Goal: Information Seeking & Learning: Check status

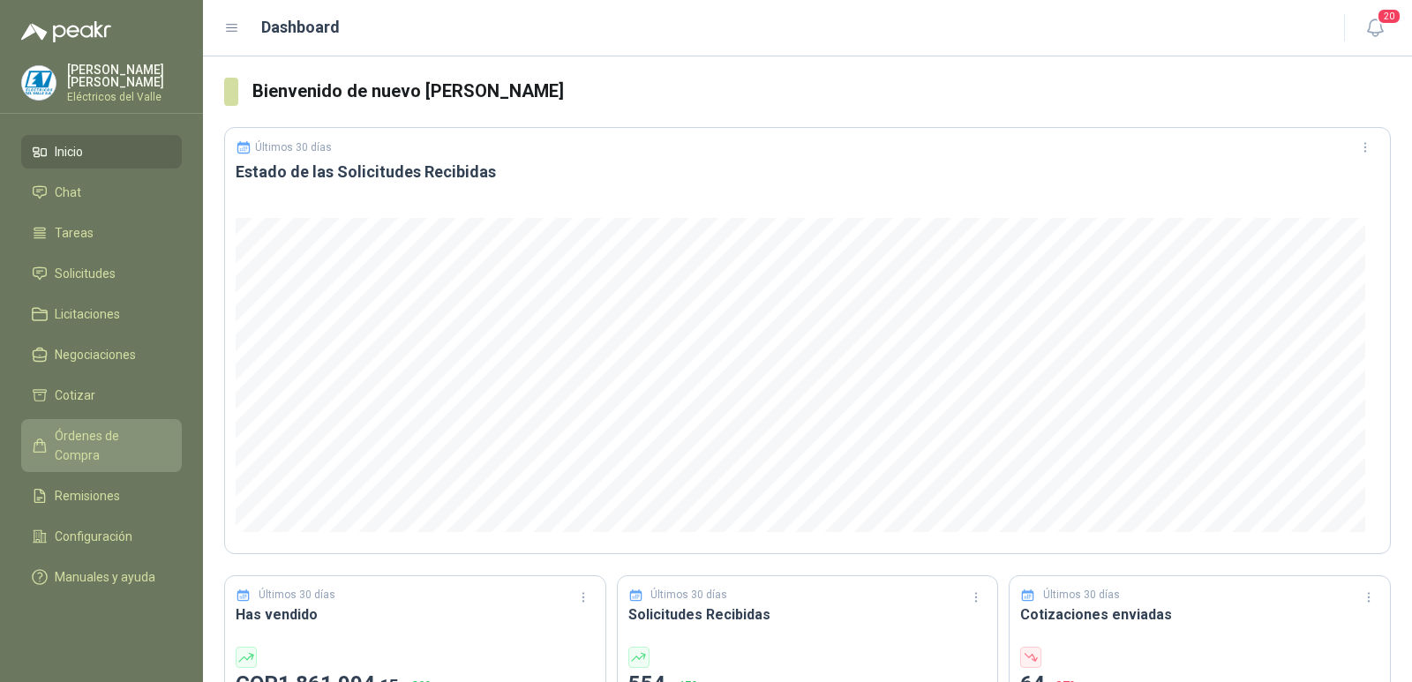
click at [110, 428] on span "Órdenes de Compra" at bounding box center [110, 445] width 110 height 39
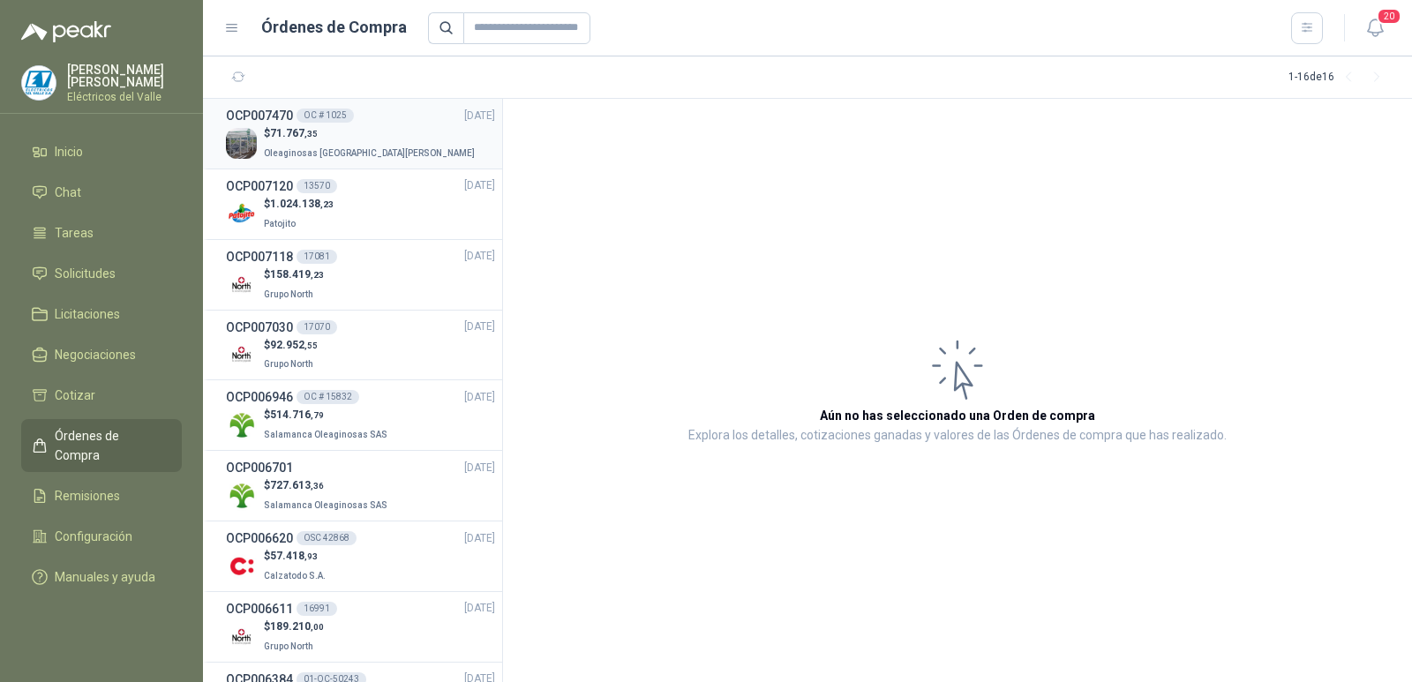
click at [371, 130] on p "$ 71.767 ,35" at bounding box center [371, 133] width 215 height 17
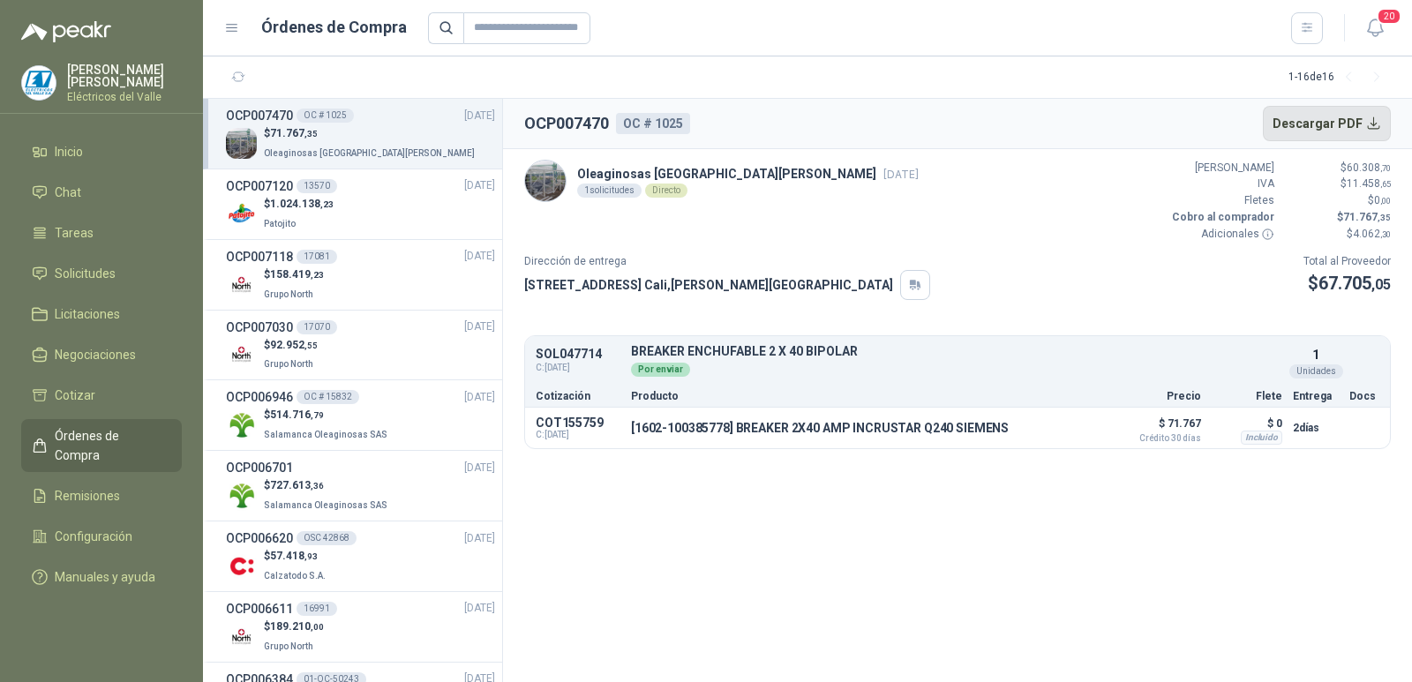
click at [1374, 121] on button "Descargar PDF" at bounding box center [1327, 123] width 129 height 35
click at [1050, 433] on button "Detalles" at bounding box center [1061, 428] width 83 height 24
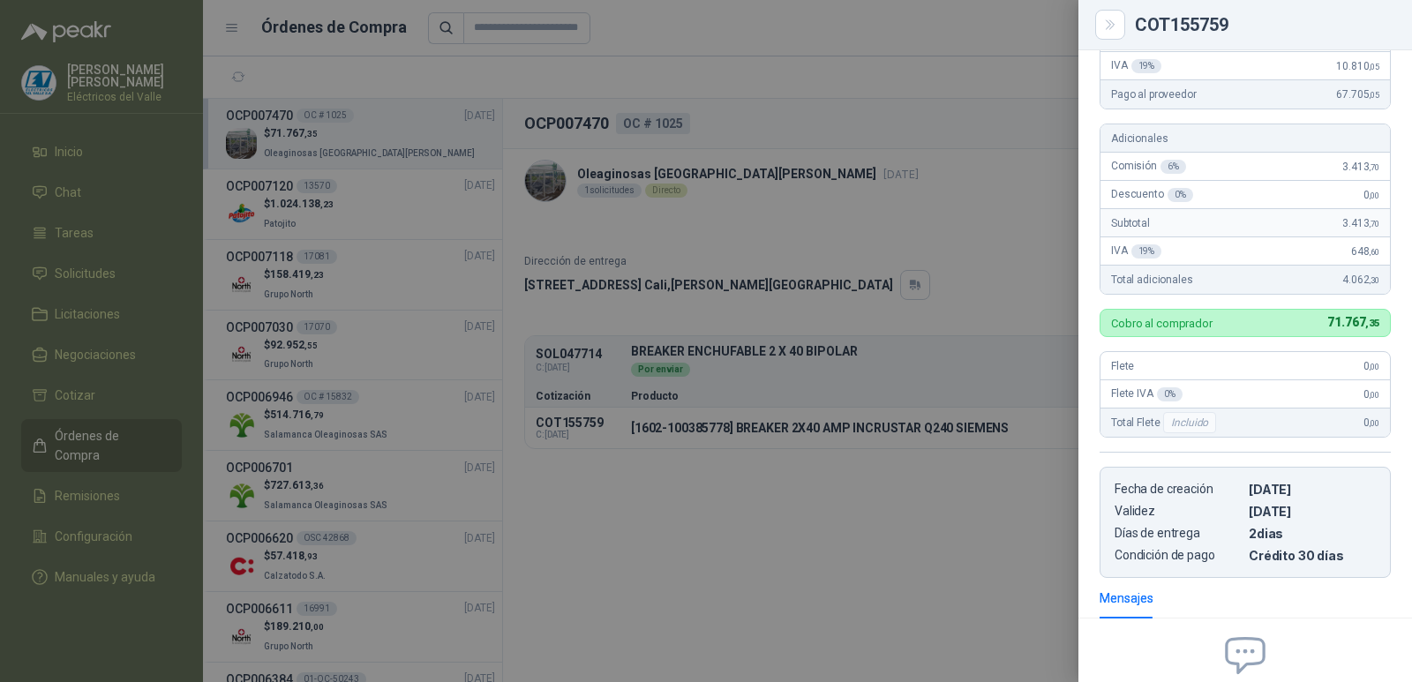
scroll to position [441, 0]
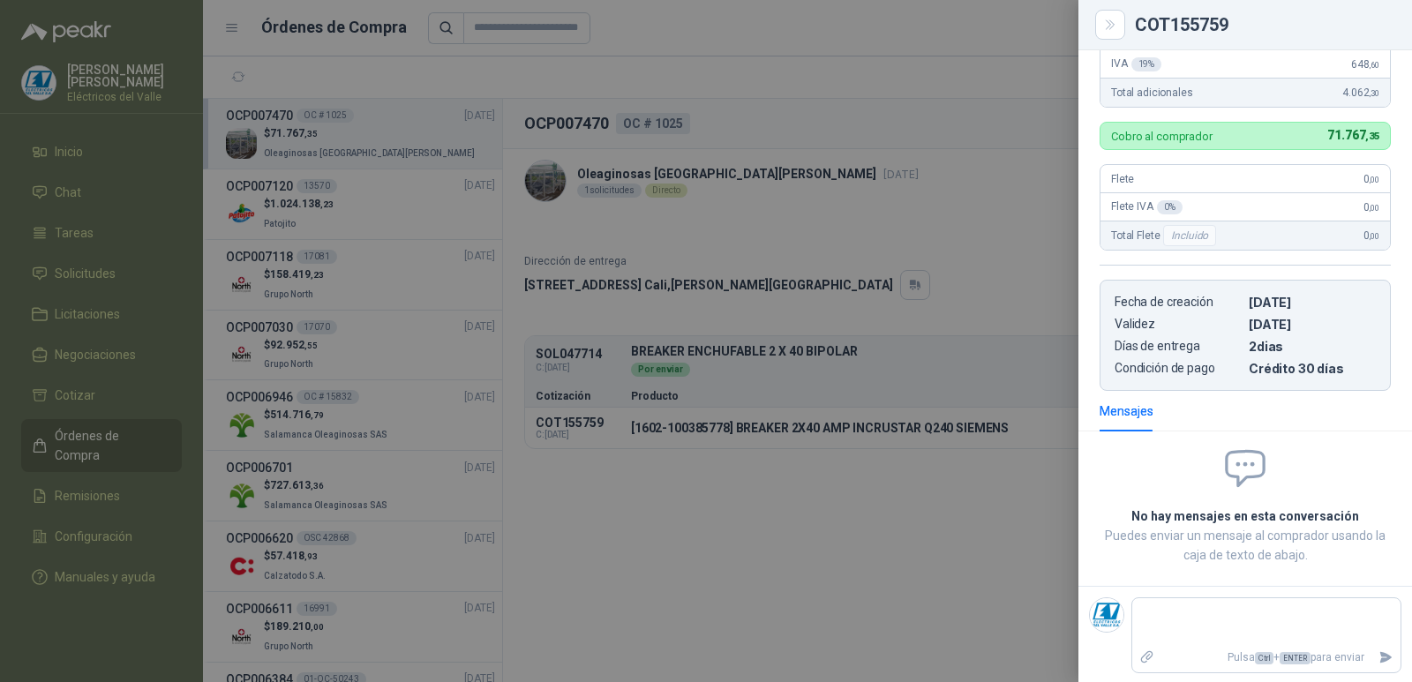
click at [1030, 39] on div at bounding box center [706, 341] width 1412 height 682
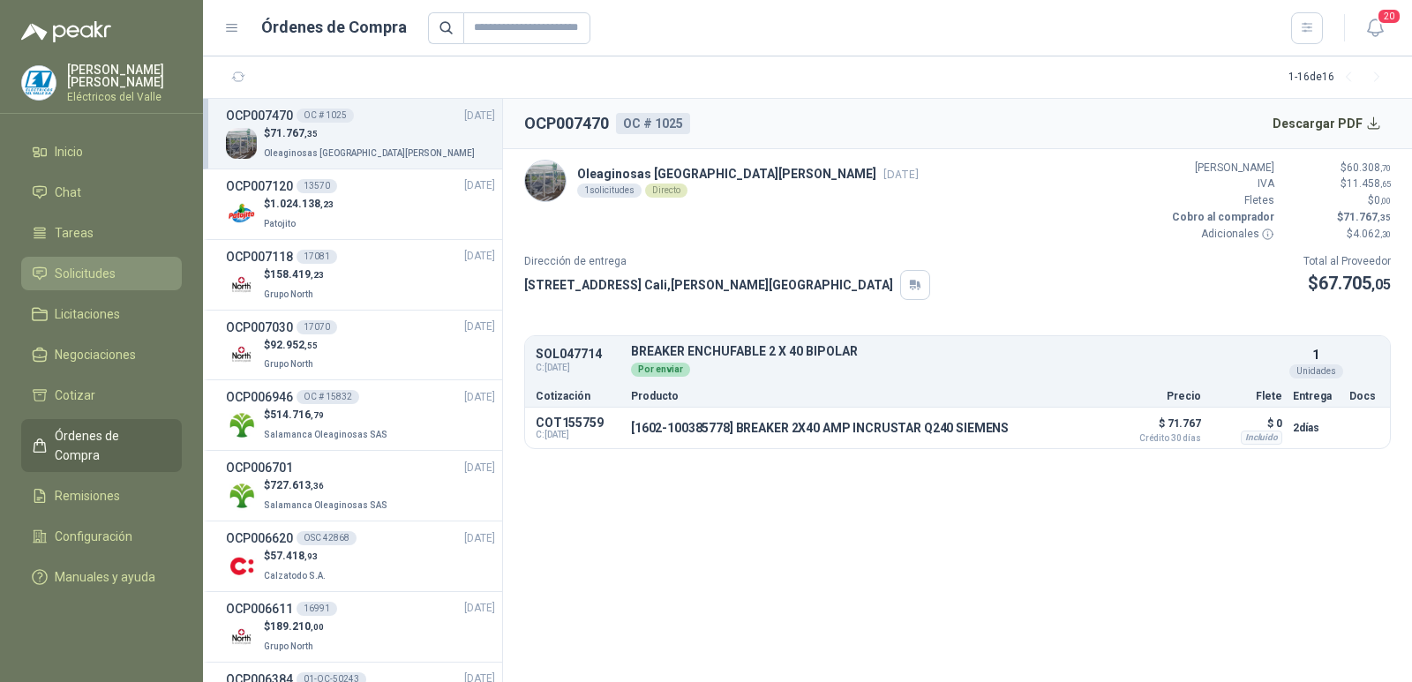
click at [85, 275] on span "Solicitudes" at bounding box center [85, 273] width 61 height 19
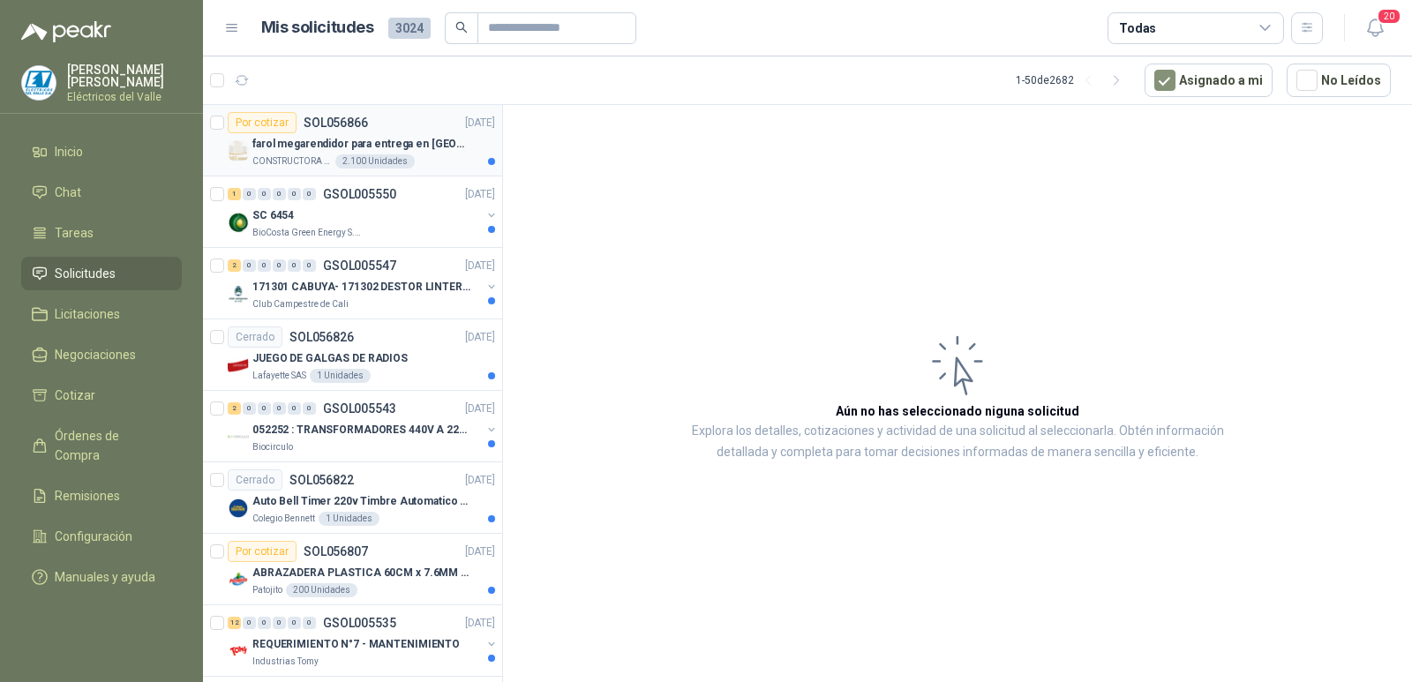
click at [410, 142] on p "farol megarendidor para entrega en [GEOGRAPHIC_DATA]" at bounding box center [362, 144] width 220 height 17
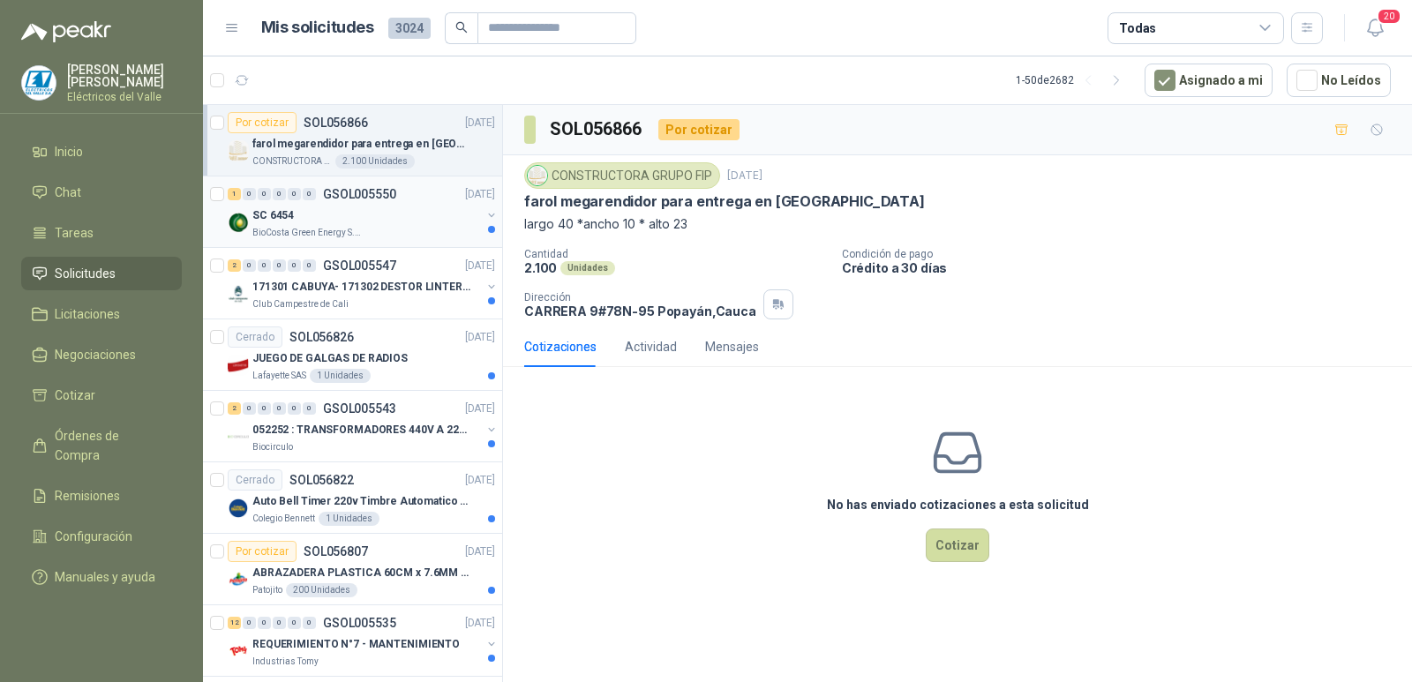
click at [330, 222] on div "SC 6454" at bounding box center [366, 215] width 229 height 21
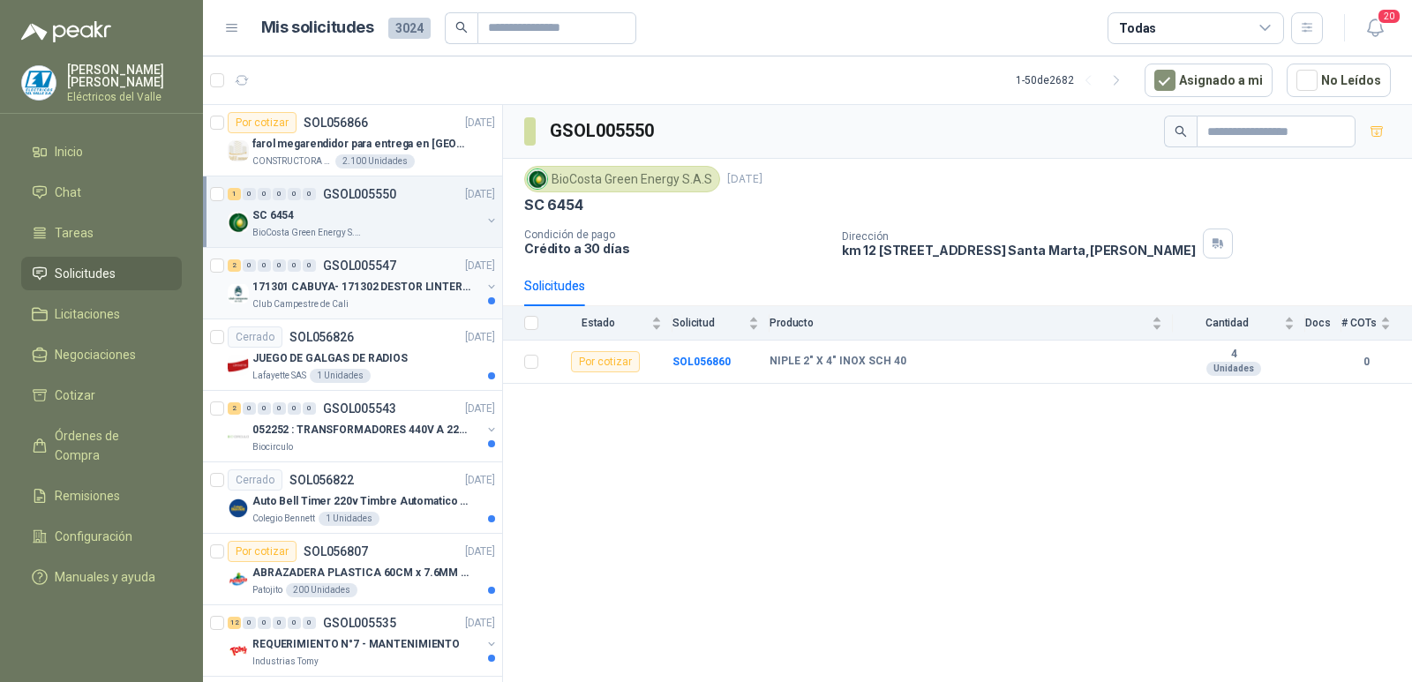
click at [350, 283] on p "171301 CABUYA- 171302 DESTOR LINTER- 171305 PINZA" at bounding box center [362, 287] width 220 height 17
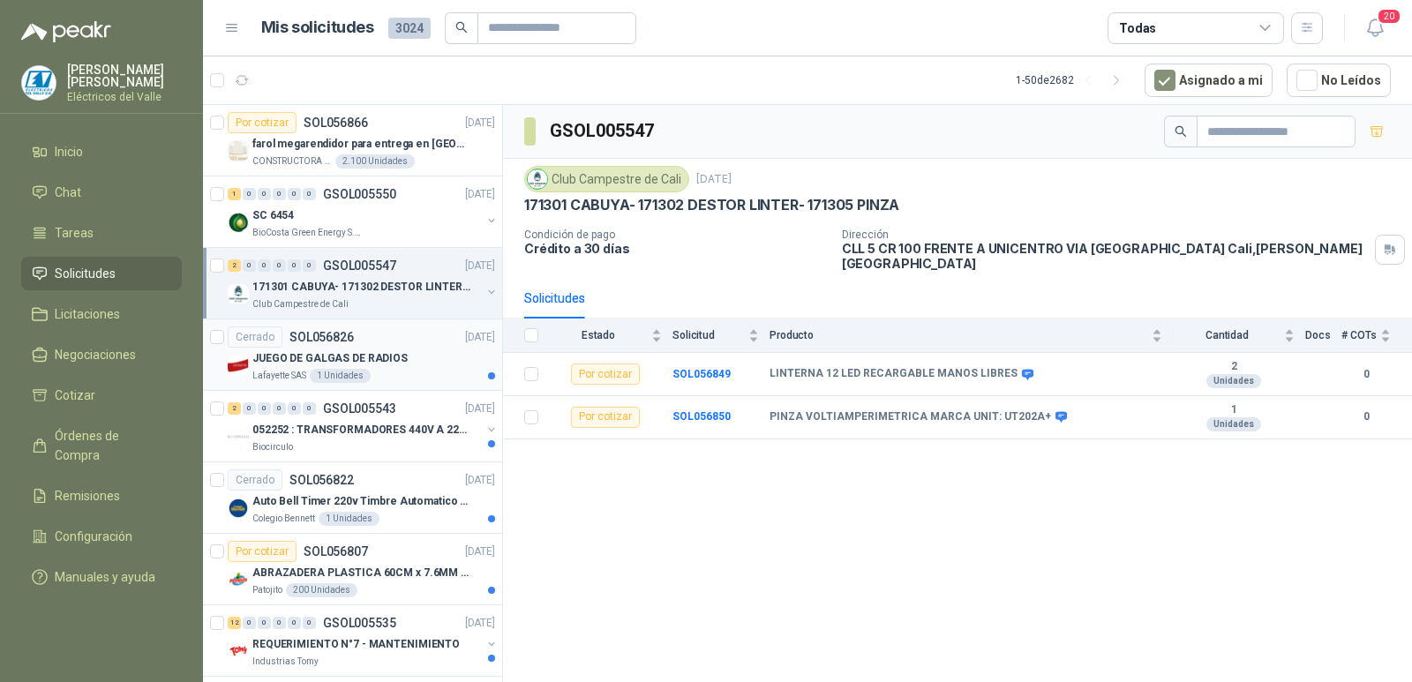
click at [380, 350] on div "JUEGO DE GALGAS DE RADIOS" at bounding box center [373, 358] width 243 height 21
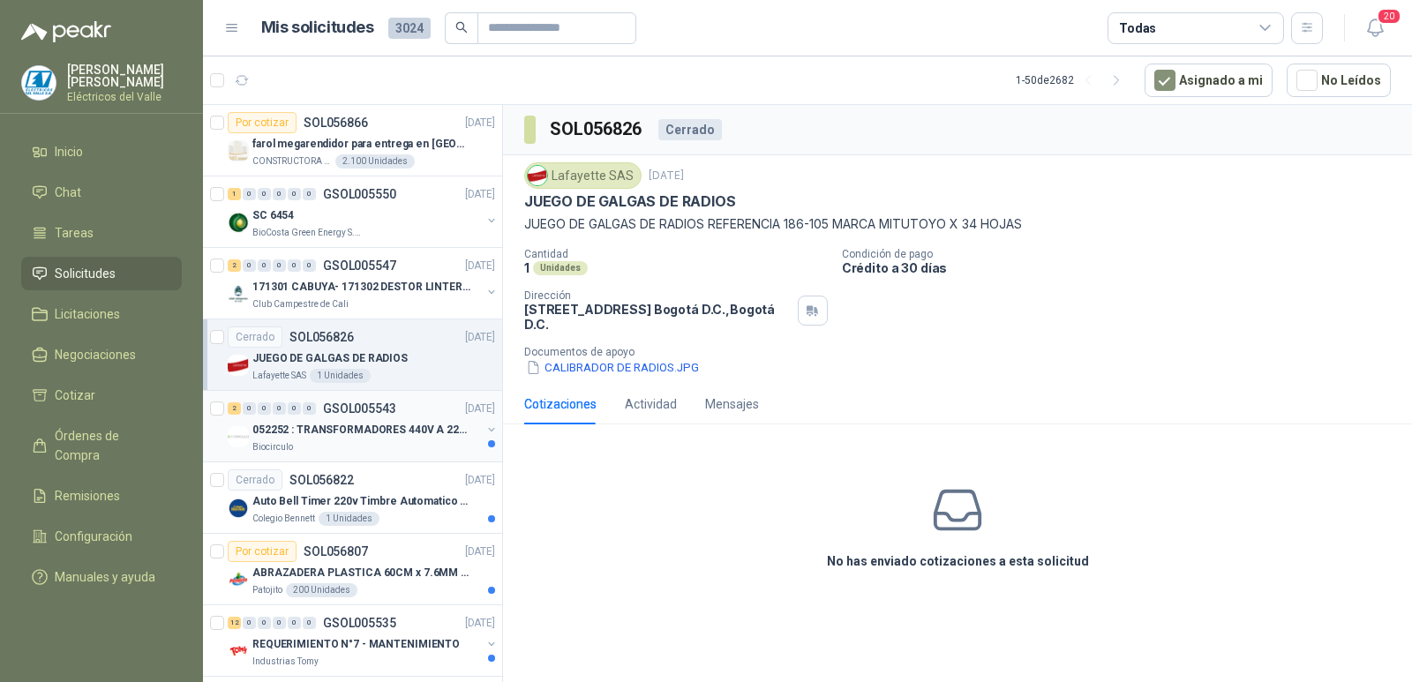
click at [388, 415] on p "GSOL005543" at bounding box center [359, 409] width 73 height 12
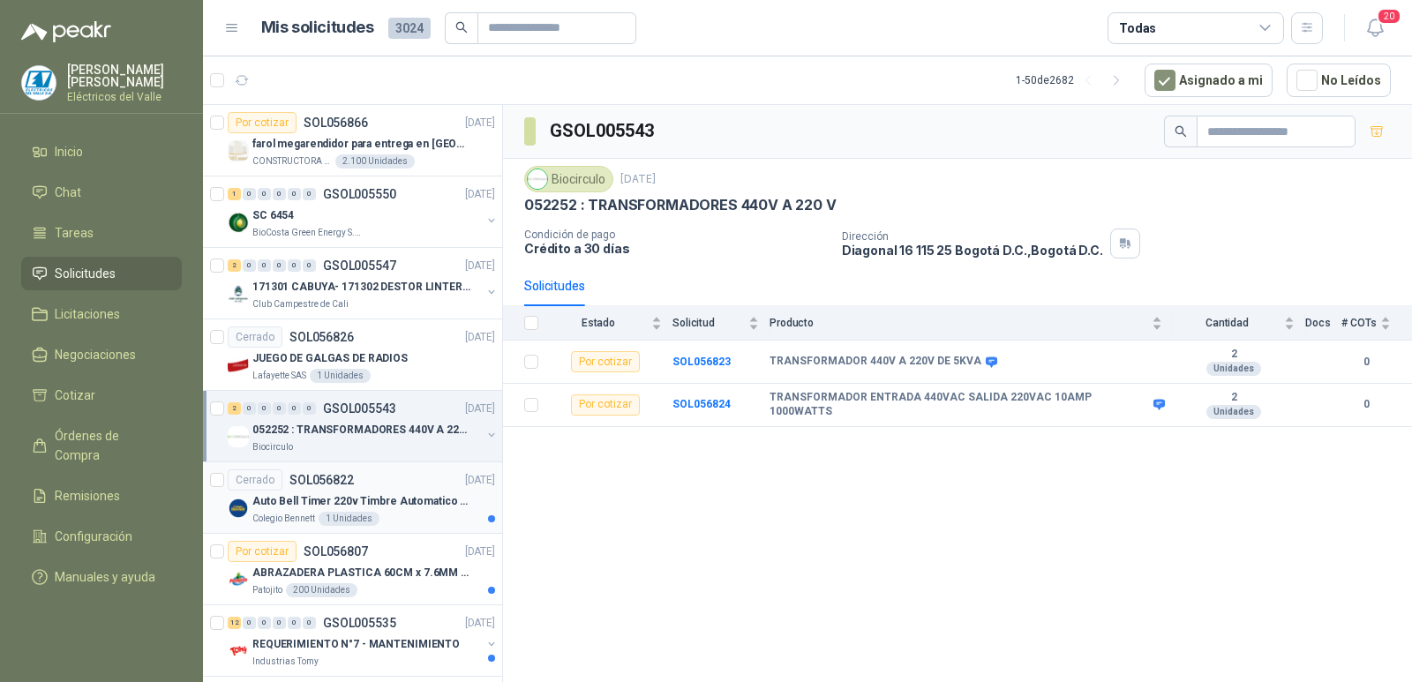
click at [360, 501] on p "Auto Bell Timer 220v Timbre Automatico Para Colegios, Indust" at bounding box center [362, 501] width 220 height 17
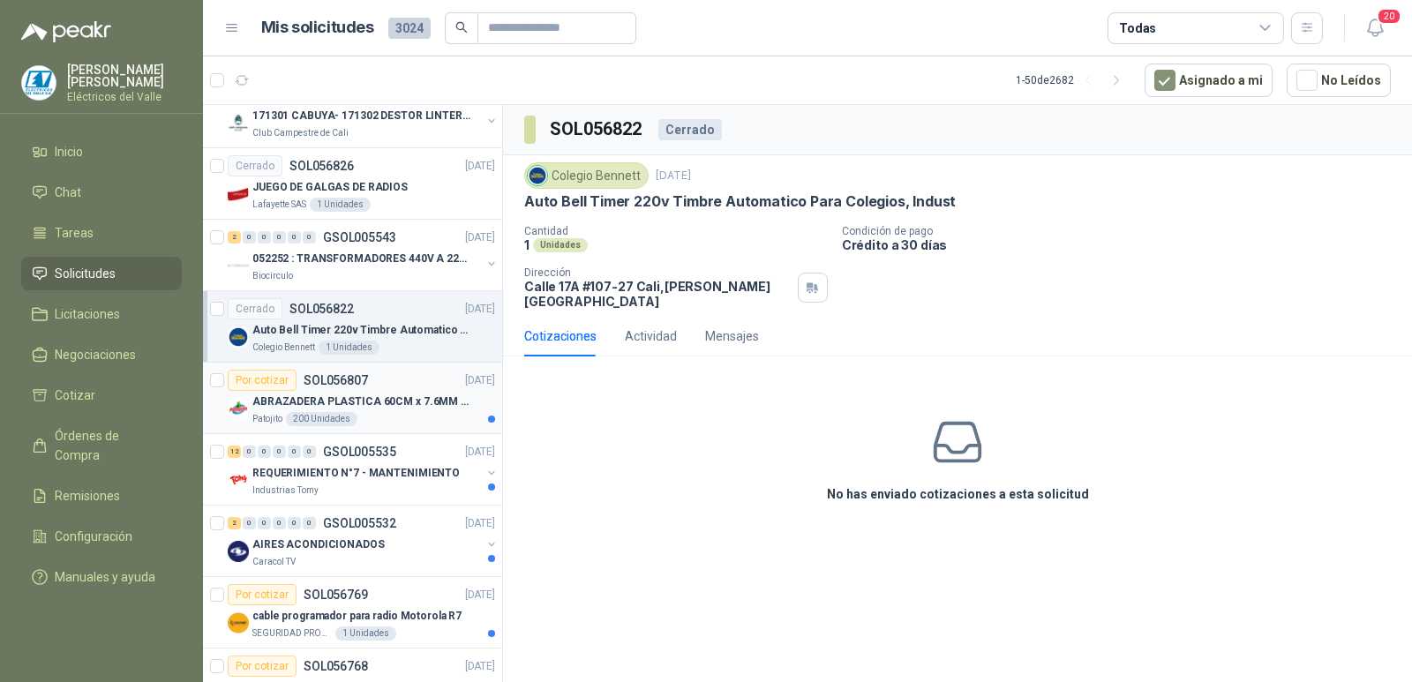
scroll to position [177, 0]
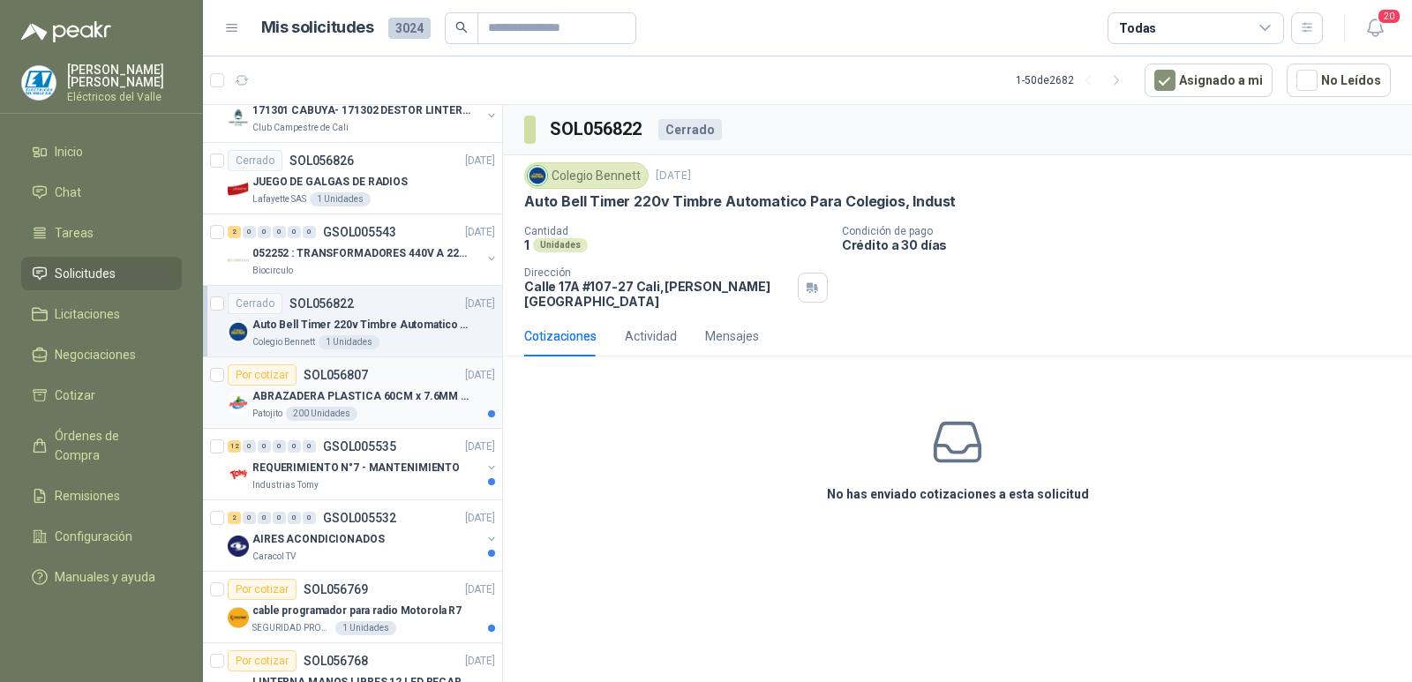
click at [382, 399] on p "ABRAZADERA PLASTICA 60CM x 7.6MM ANCHA" at bounding box center [362, 396] width 220 height 17
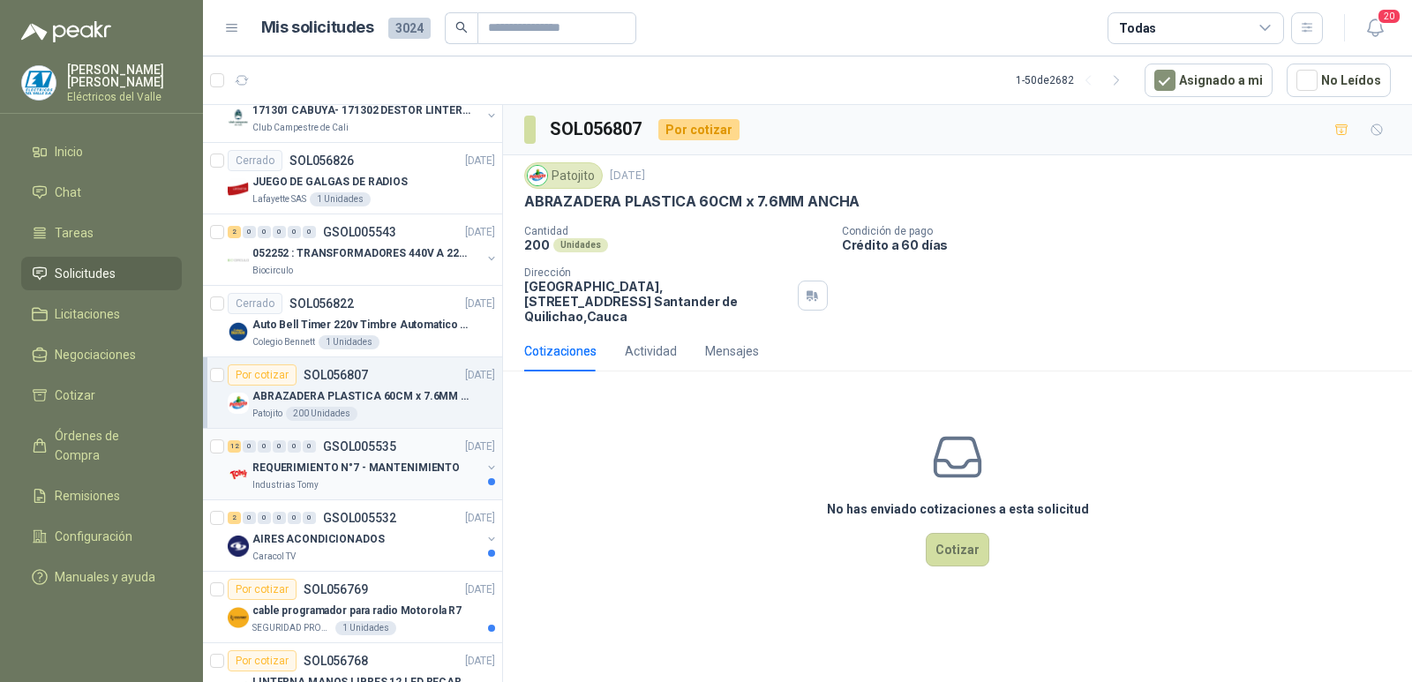
click at [397, 474] on p "REQUERIMIENTO N°7 - MANTENIMIENTO" at bounding box center [355, 468] width 207 height 17
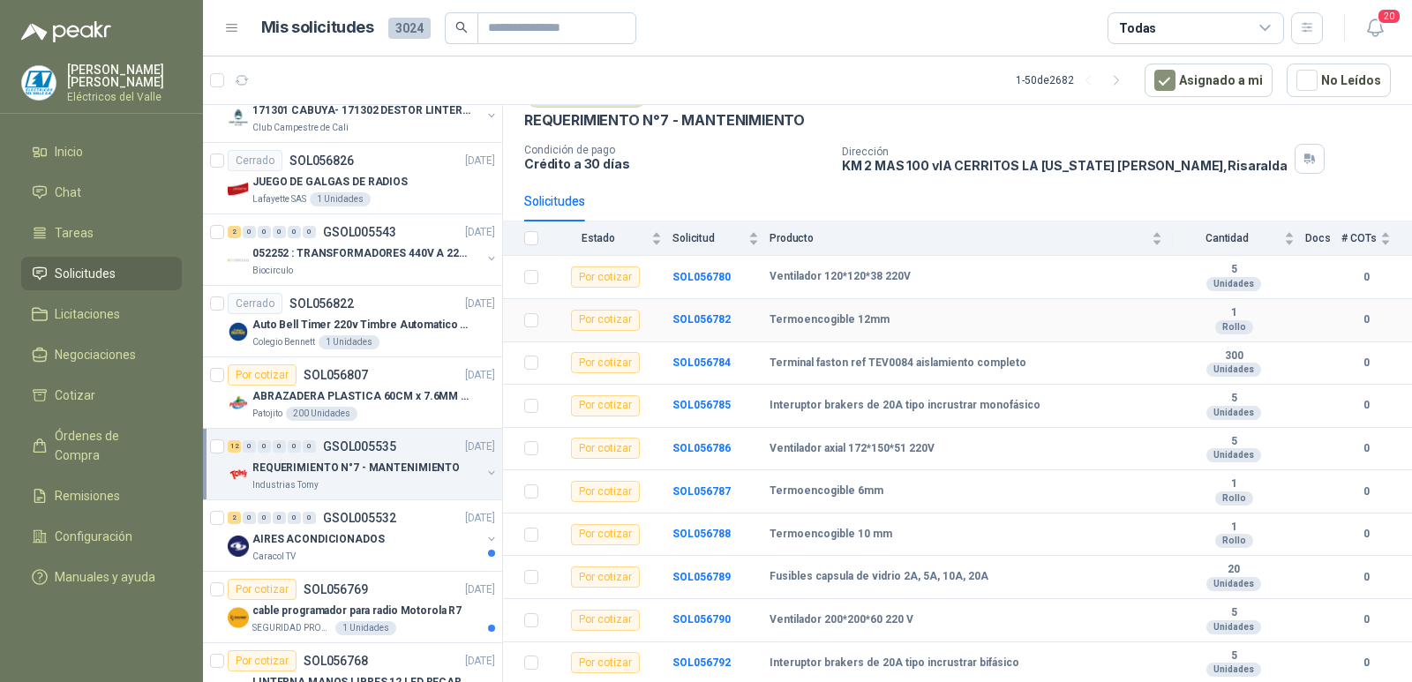
scroll to position [167, 0]
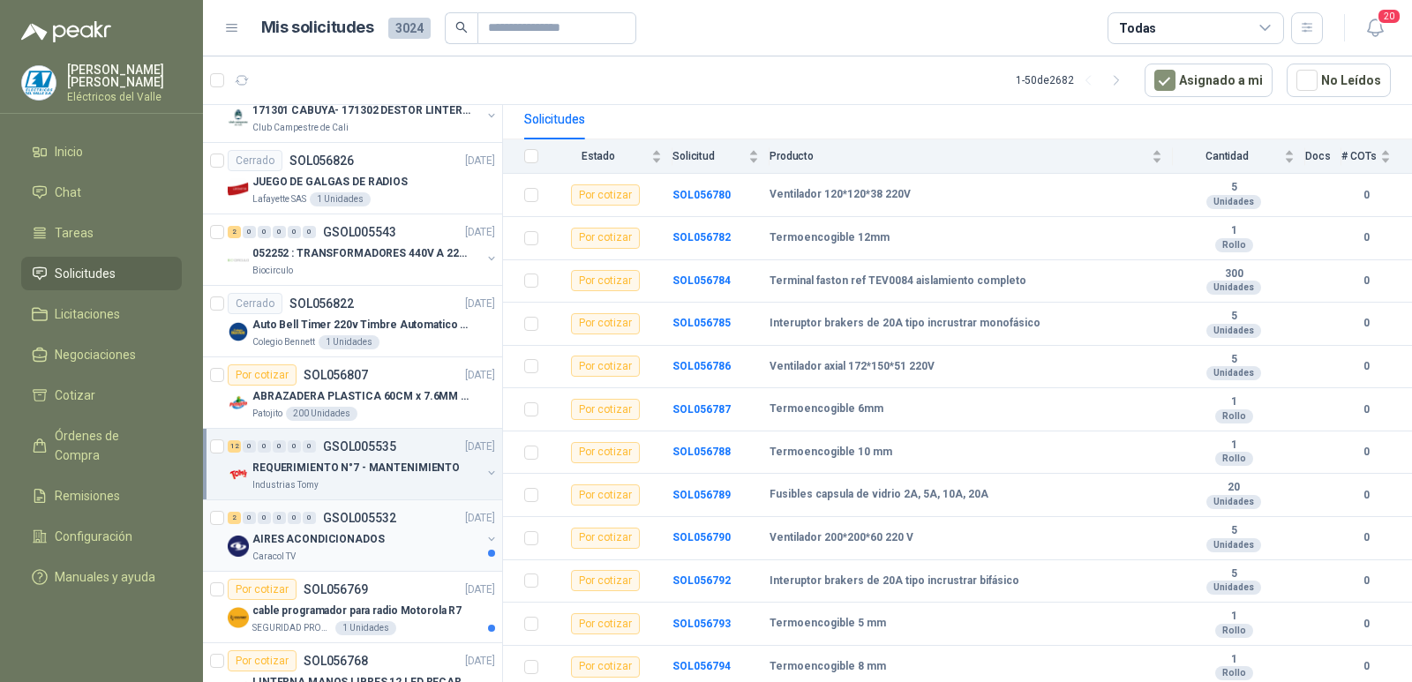
click at [350, 538] on p "AIRES ACONDICIONADOS" at bounding box center [318, 539] width 132 height 17
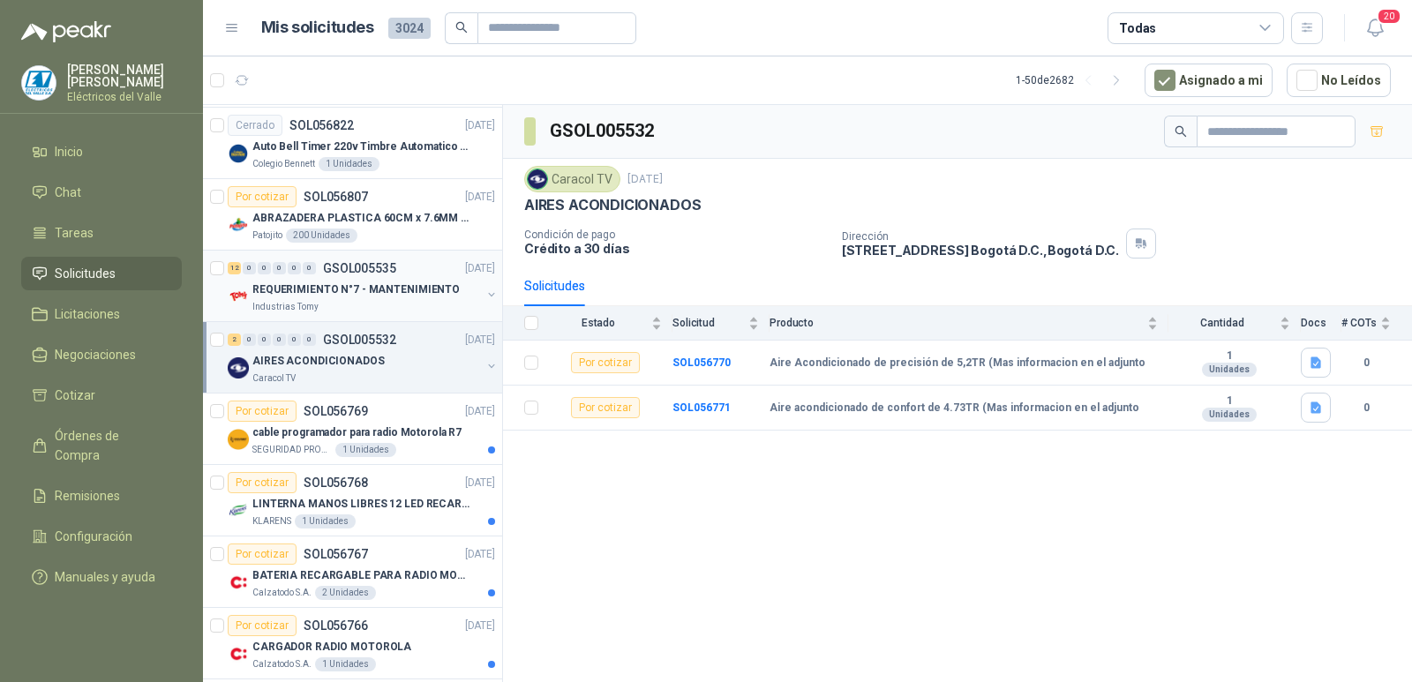
scroll to position [441, 0]
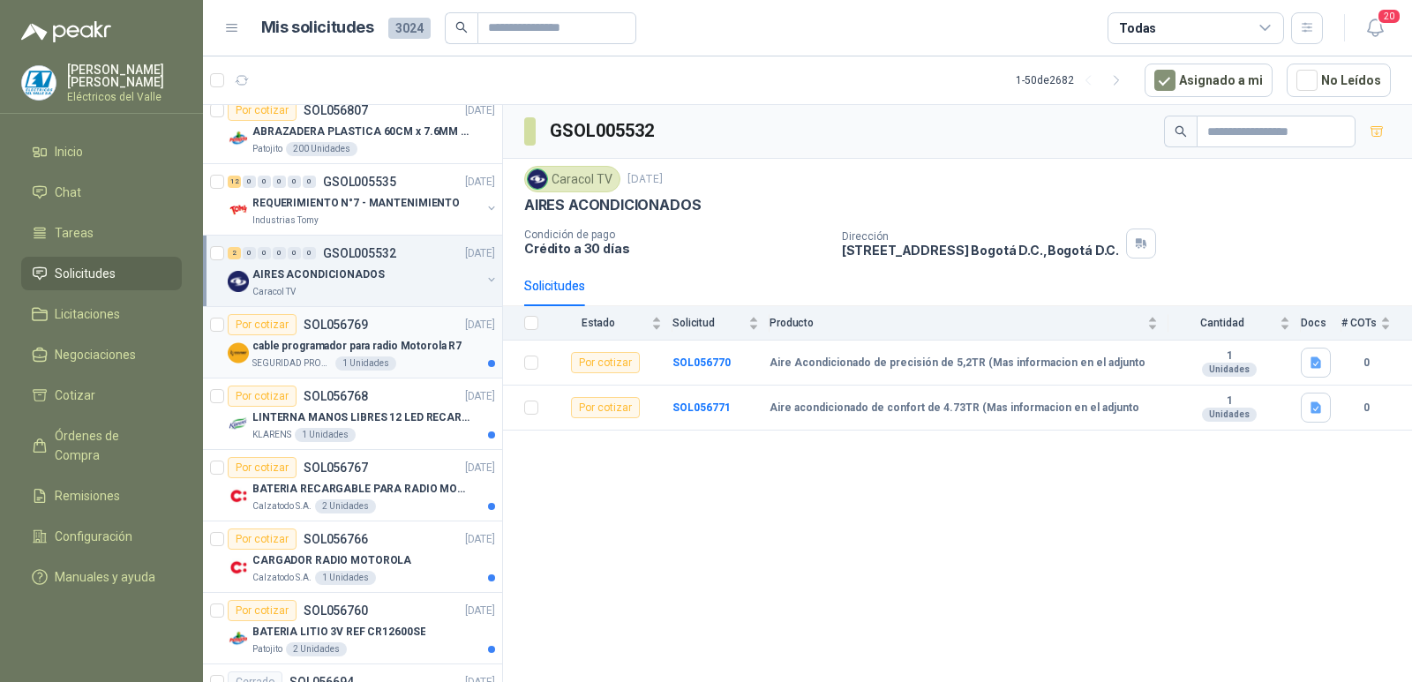
click at [409, 346] on p "cable programador para radio Motorola R7" at bounding box center [356, 346] width 209 height 17
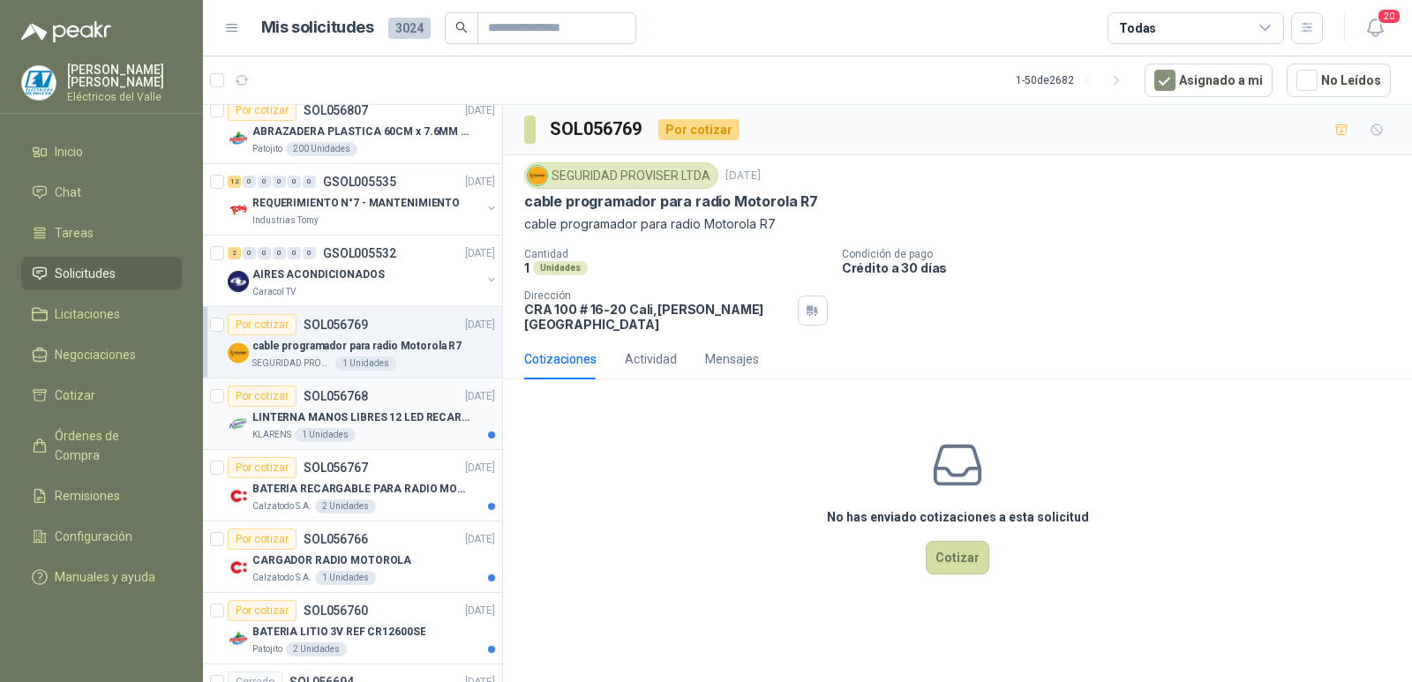
click at [408, 421] on p "LINTERNA MANOS LIBRES 12 LED RECARGALE" at bounding box center [362, 418] width 220 height 17
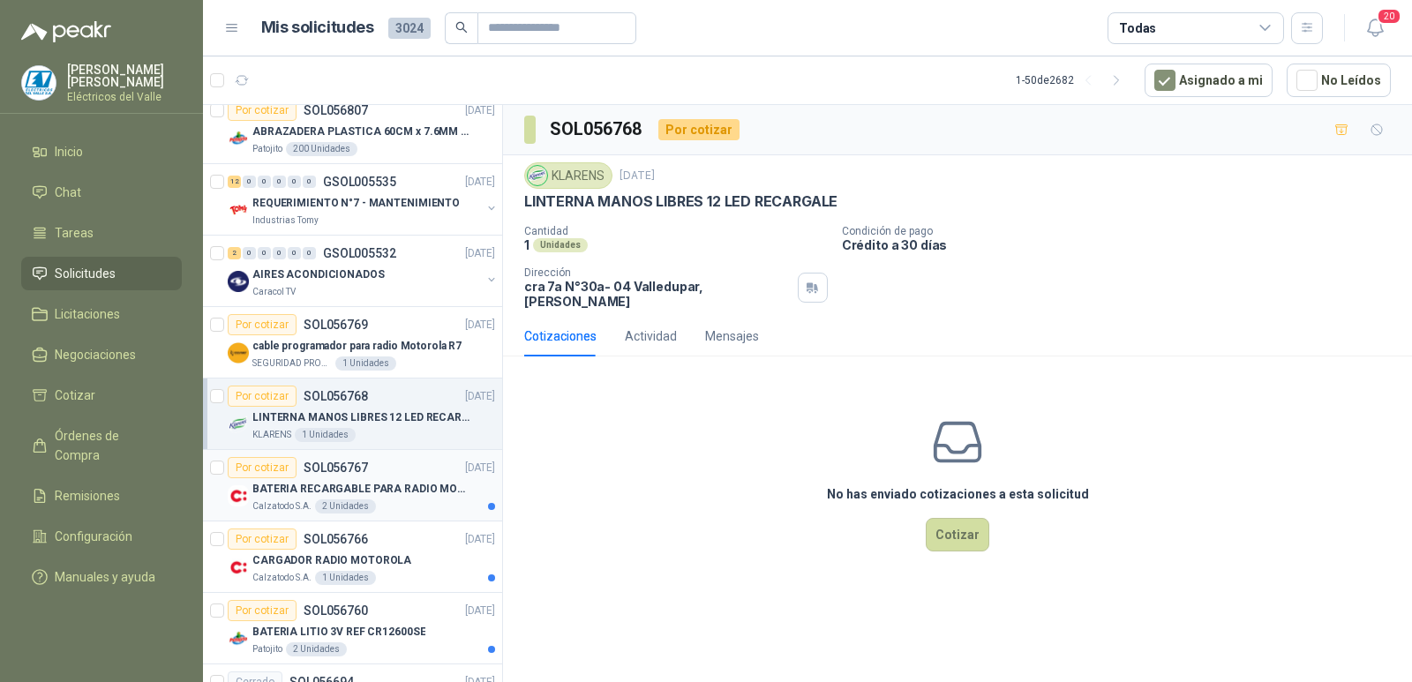
click at [391, 490] on p "BATERIA RECARGABLE PARA RADIO MOTOROLA" at bounding box center [362, 489] width 220 height 17
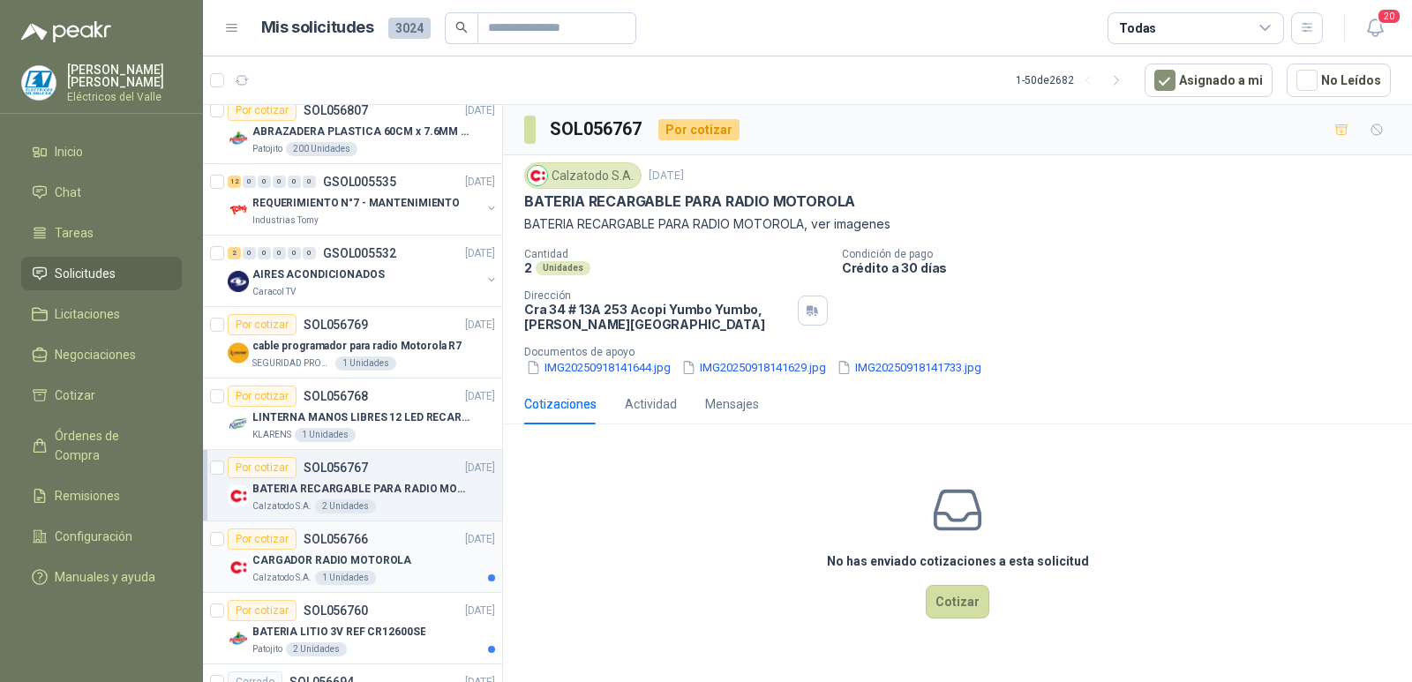
click at [388, 555] on p "CARGADOR RADIO MOTOROLA" at bounding box center [331, 561] width 159 height 17
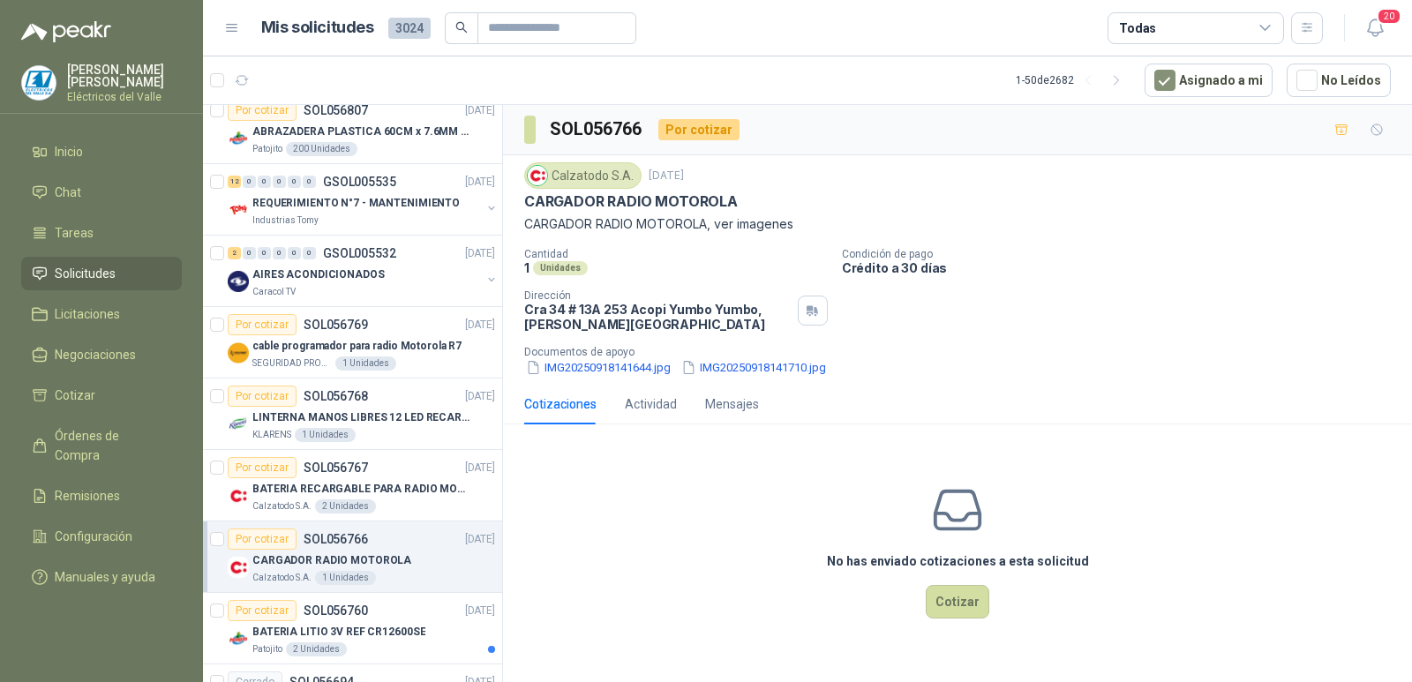
scroll to position [618, 0]
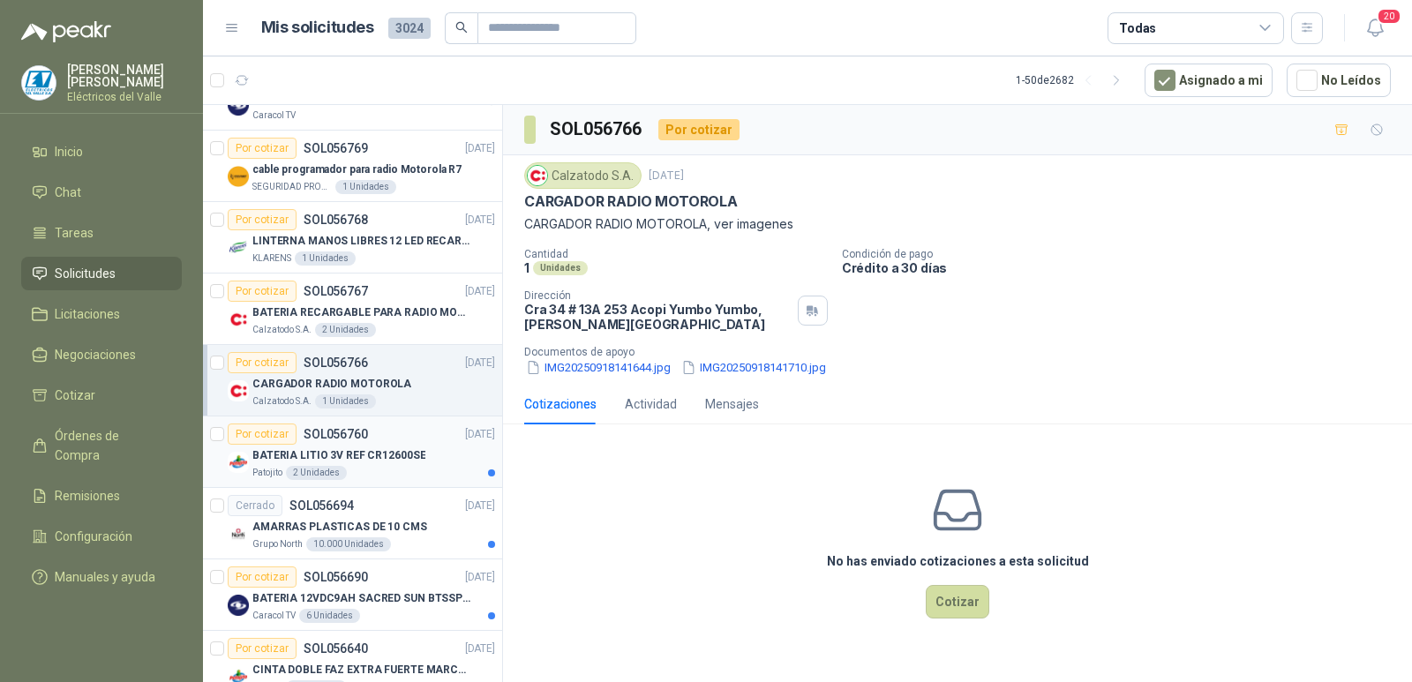
click at [401, 452] on p "BATERIA LITIO 3V REF CR12600SE" at bounding box center [338, 456] width 173 height 17
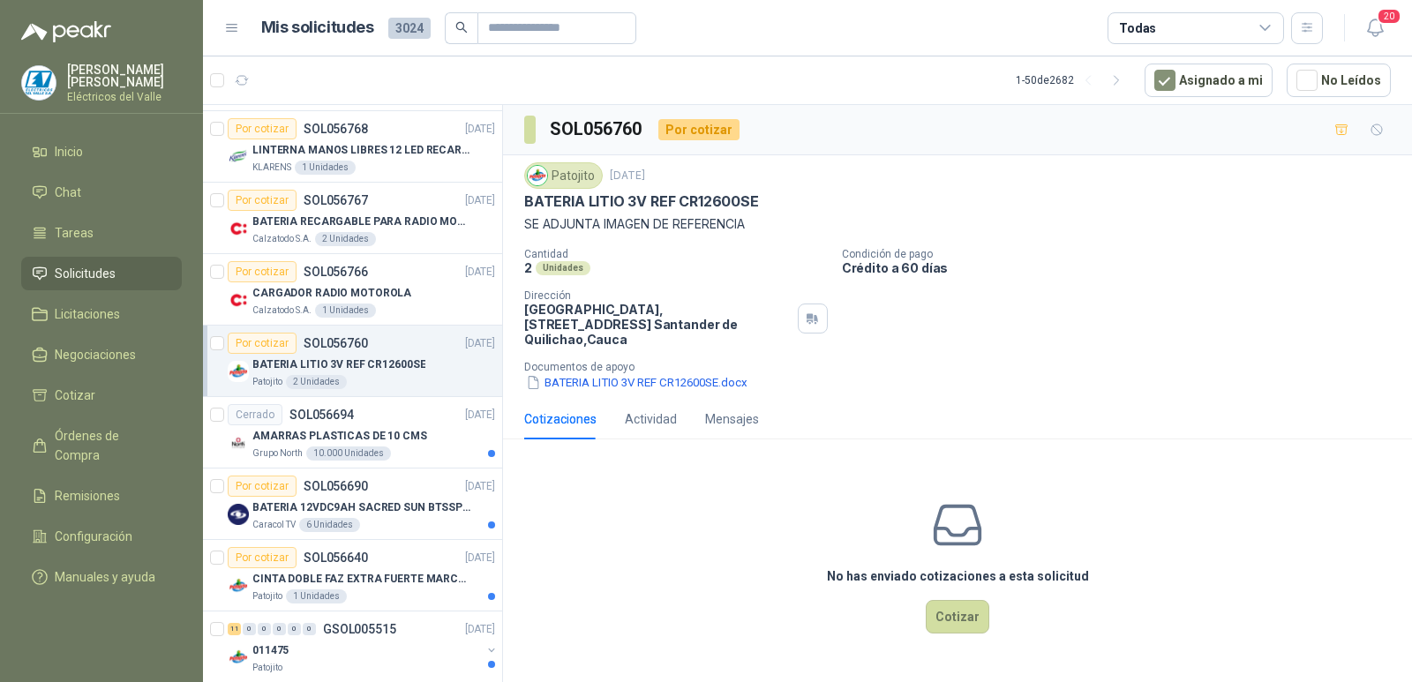
scroll to position [794, 0]
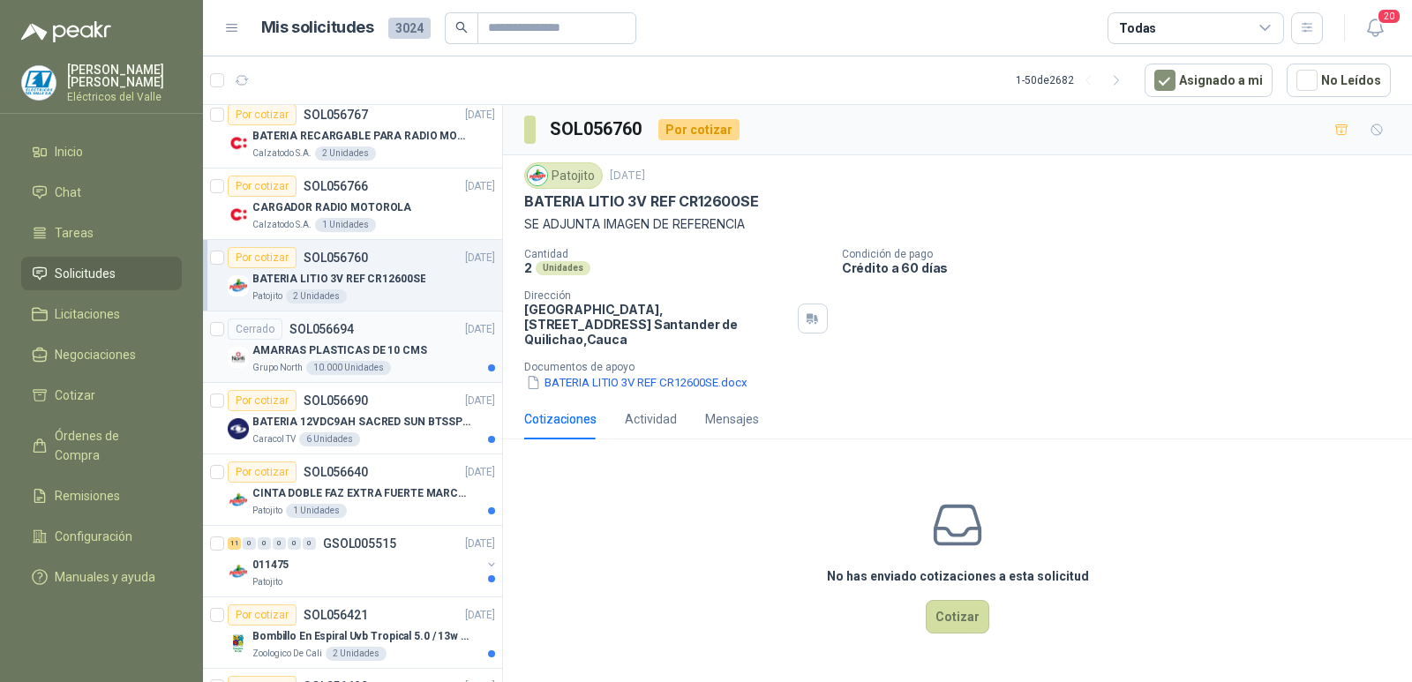
click at [403, 357] on p "AMARRAS PLASTICAS DE 10 CMS" at bounding box center [339, 351] width 175 height 17
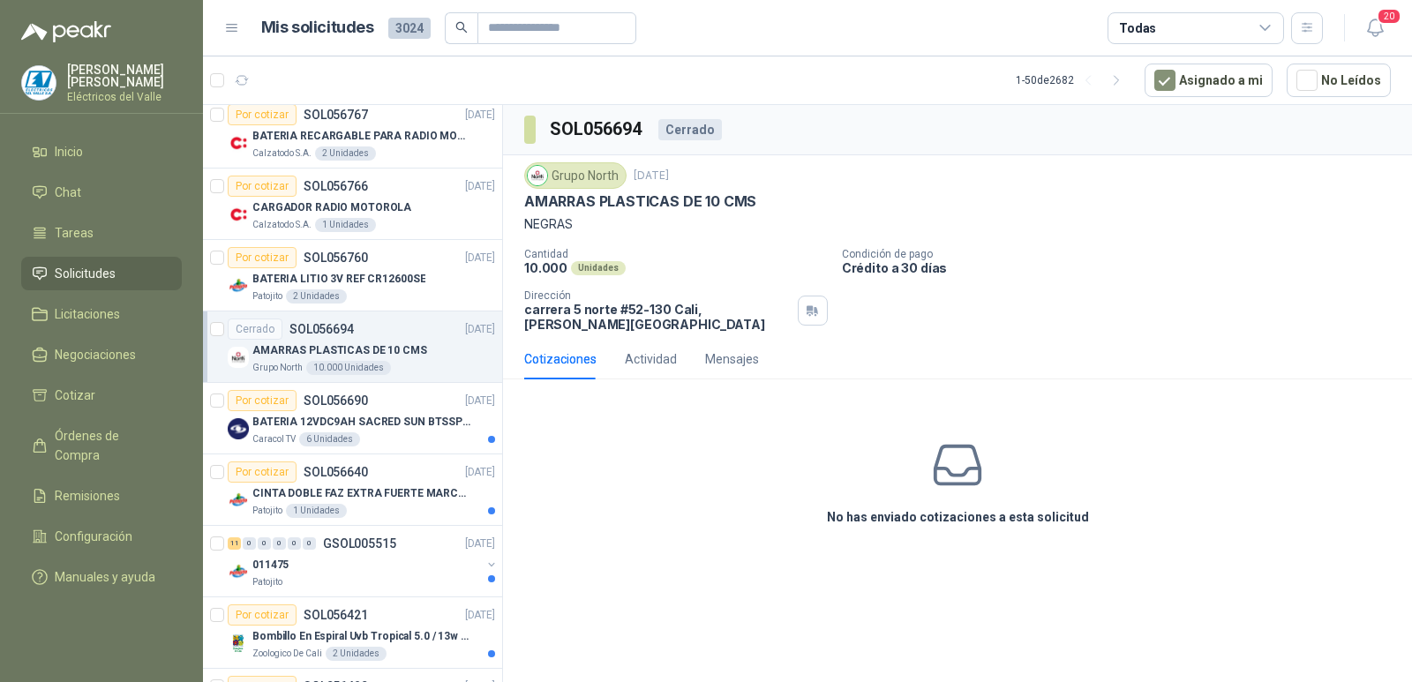
click at [960, 463] on icon at bounding box center [958, 466] width 56 height 56
click at [946, 438] on icon at bounding box center [958, 466] width 56 height 56
click at [955, 450] on icon at bounding box center [958, 466] width 56 height 56
click at [585, 538] on div "No has enviado cotizaciones a esta solicitud" at bounding box center [957, 482] width 909 height 177
click at [576, 351] on div "Cotizaciones" at bounding box center [560, 359] width 72 height 19
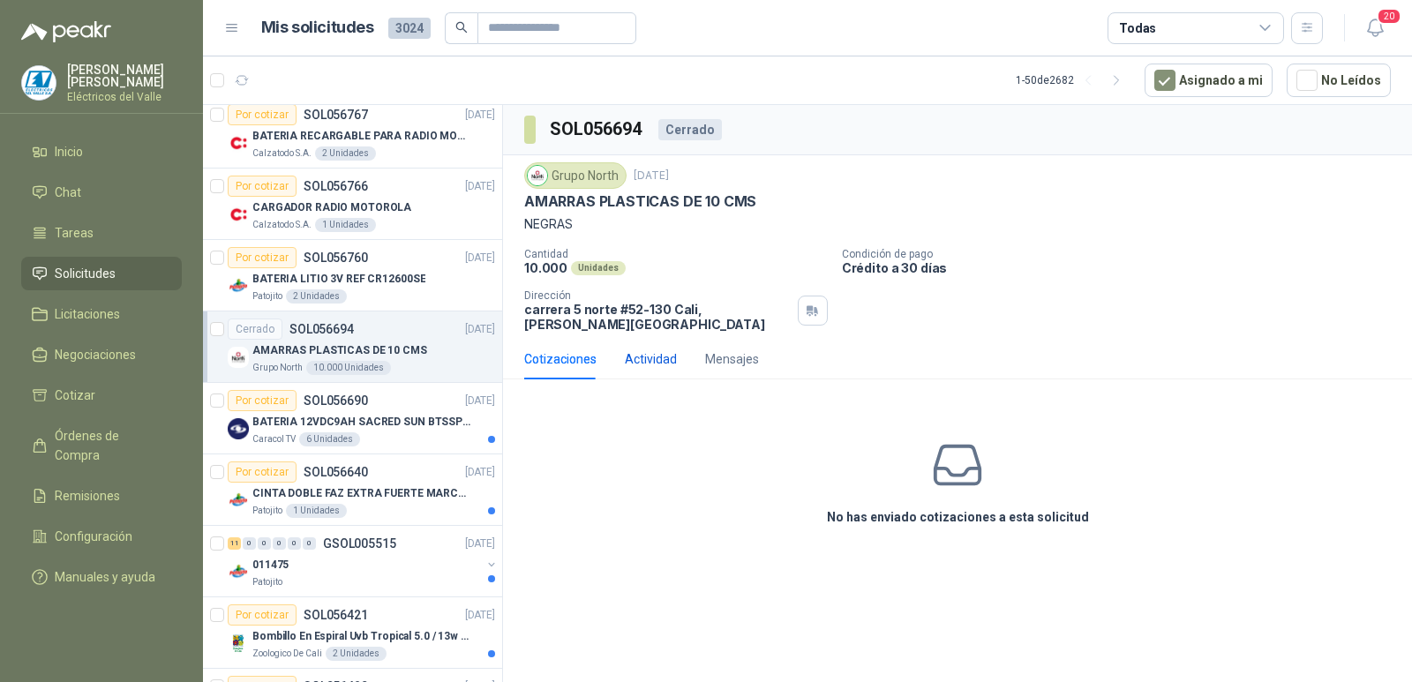
click at [646, 351] on div "Actividad" at bounding box center [651, 359] width 52 height 19
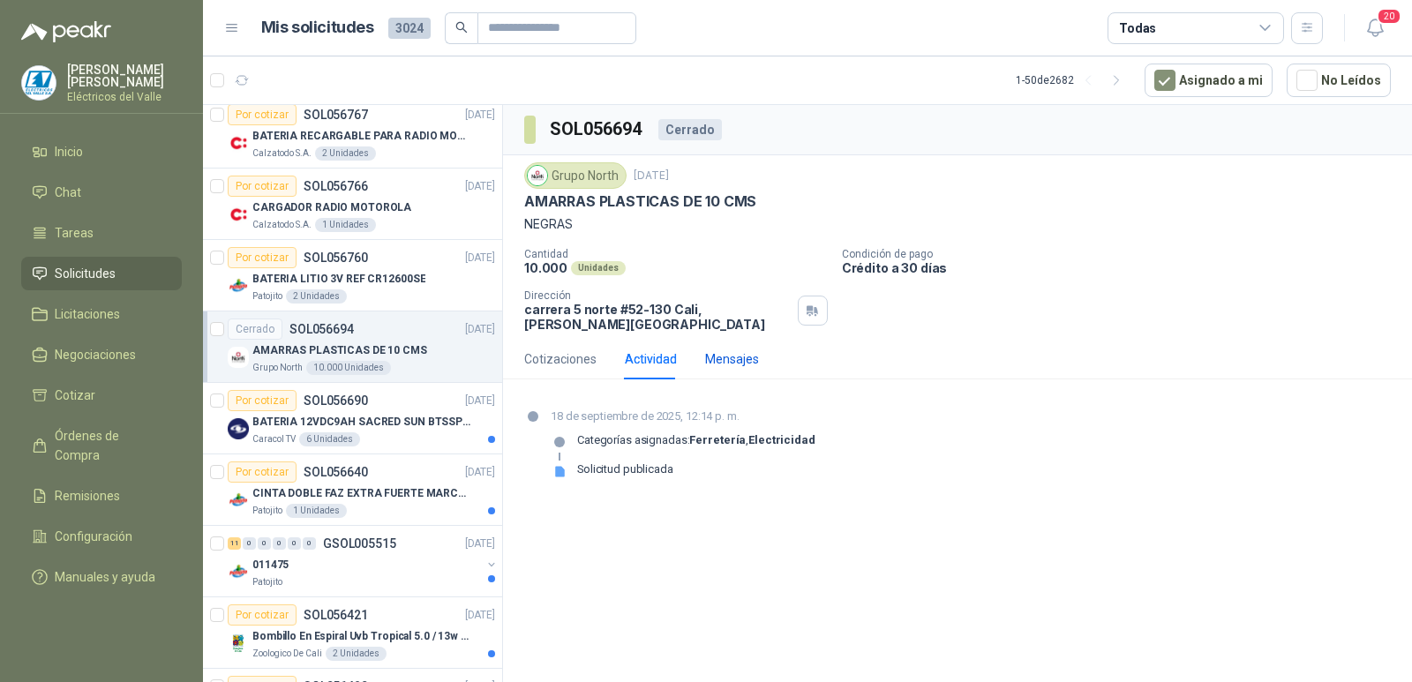
click at [719, 356] on div "Mensajes" at bounding box center [732, 359] width 54 height 19
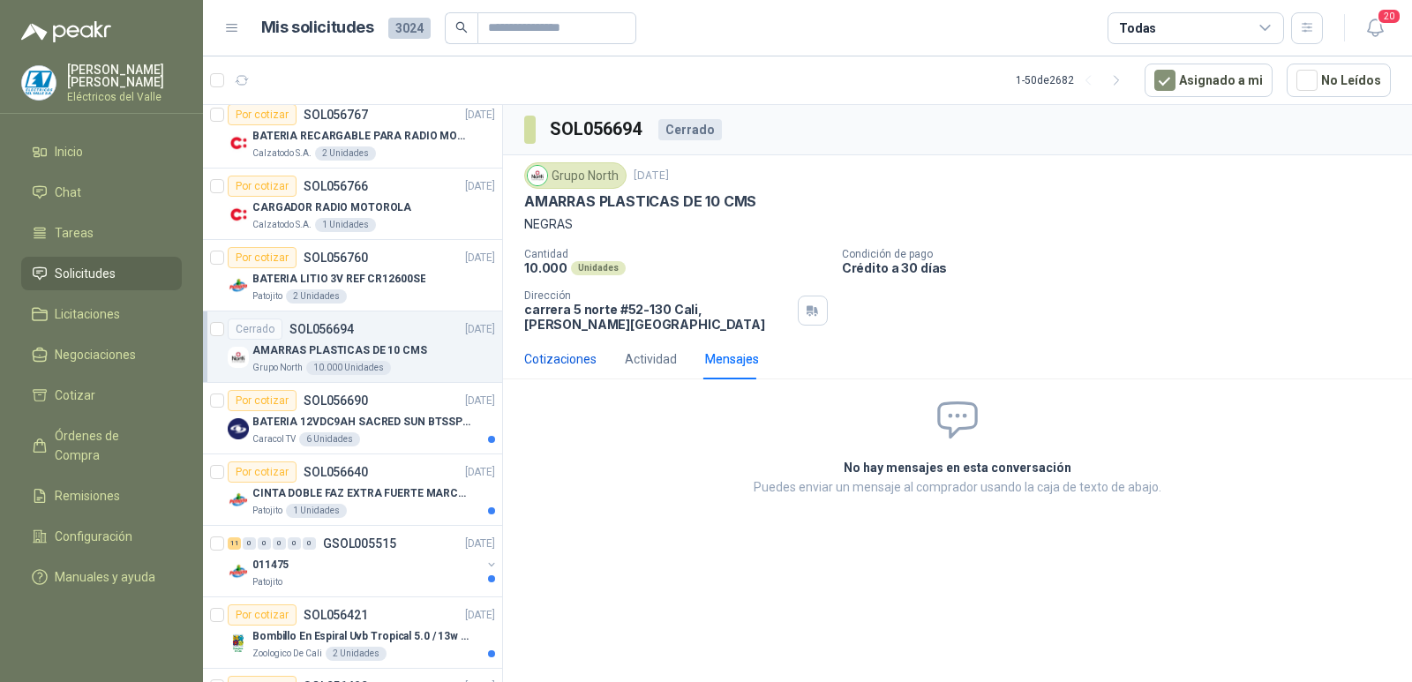
click at [582, 350] on div "Cotizaciones" at bounding box center [560, 359] width 72 height 19
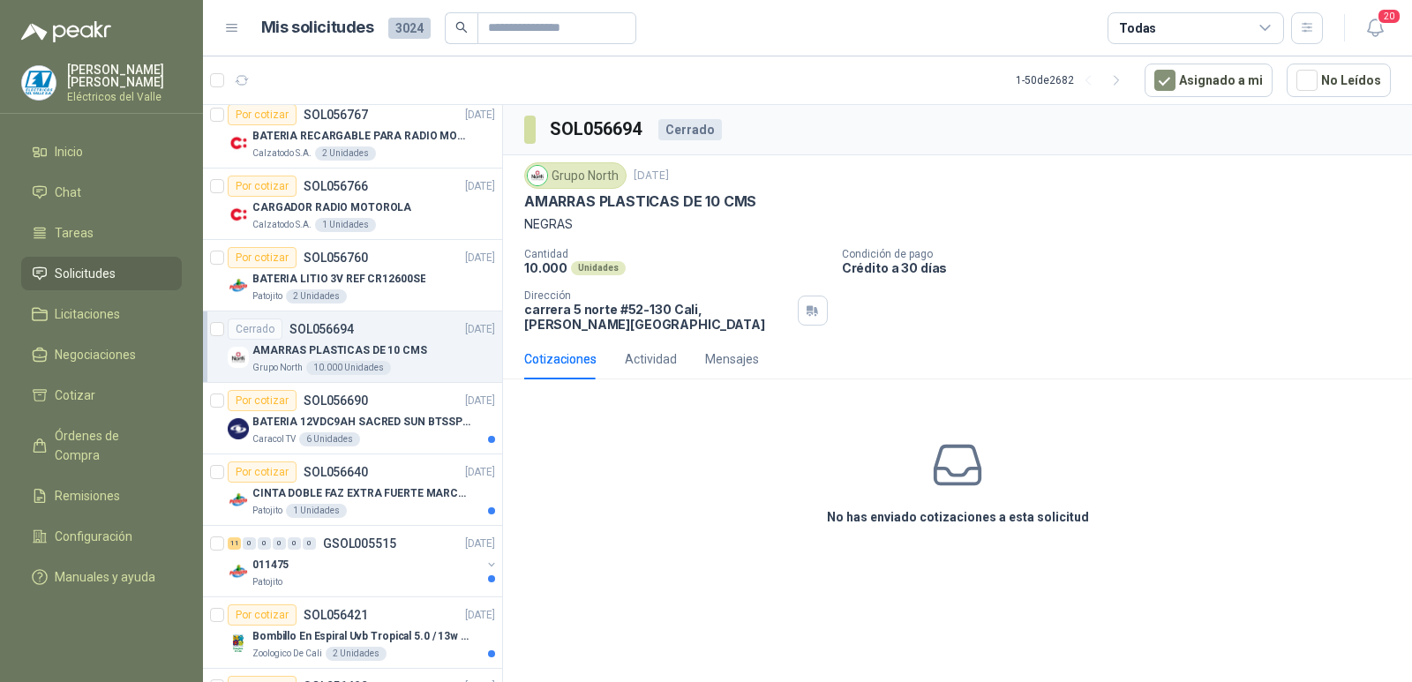
click at [586, 201] on p "AMARRAS PLASTICAS DE 10 CMS" at bounding box center [640, 201] width 232 height 19
click at [636, 252] on p "Cantidad" at bounding box center [676, 254] width 304 height 12
click at [657, 250] on p "Cantidad" at bounding box center [676, 254] width 304 height 12
click at [386, 429] on p "BATERIA 12VDC9AH SACRED SUN BTSSP12-9HR" at bounding box center [362, 422] width 220 height 17
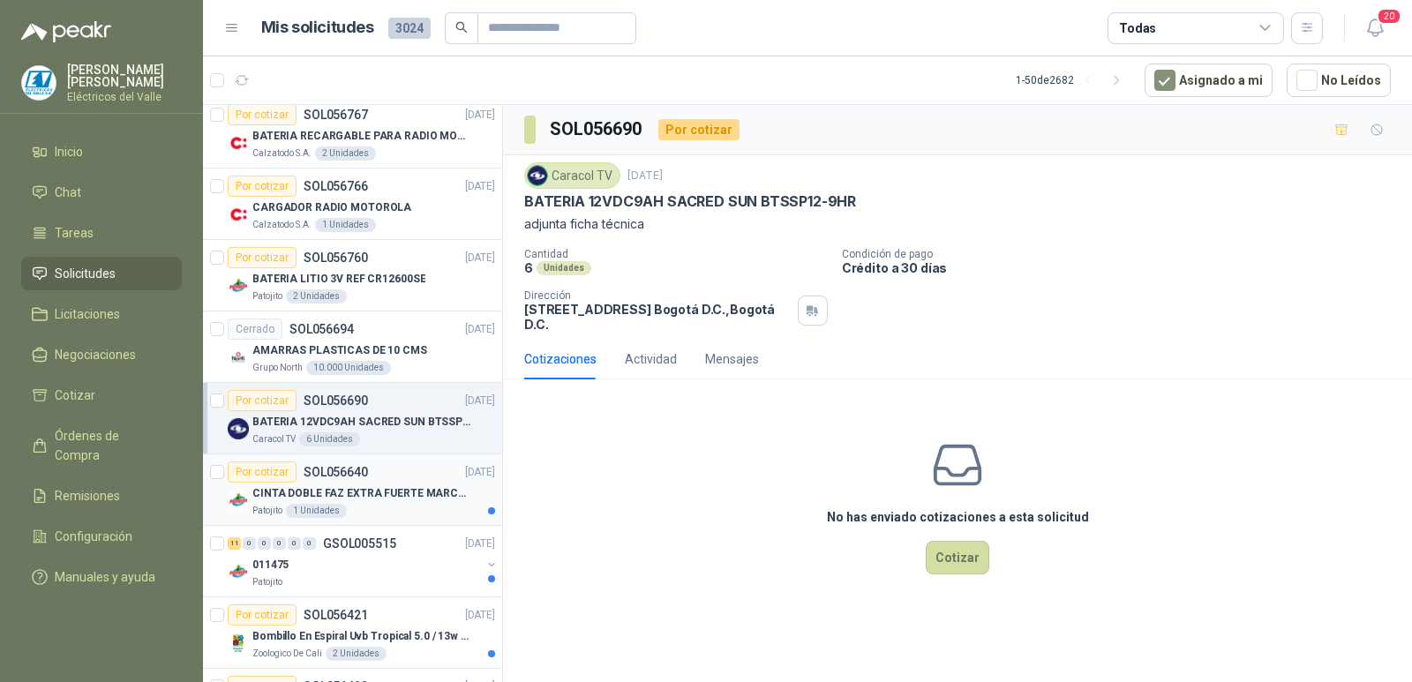
click at [390, 490] on p "CINTA DOBLE FAZ EXTRA FUERTE MARCA:3M" at bounding box center [362, 494] width 220 height 17
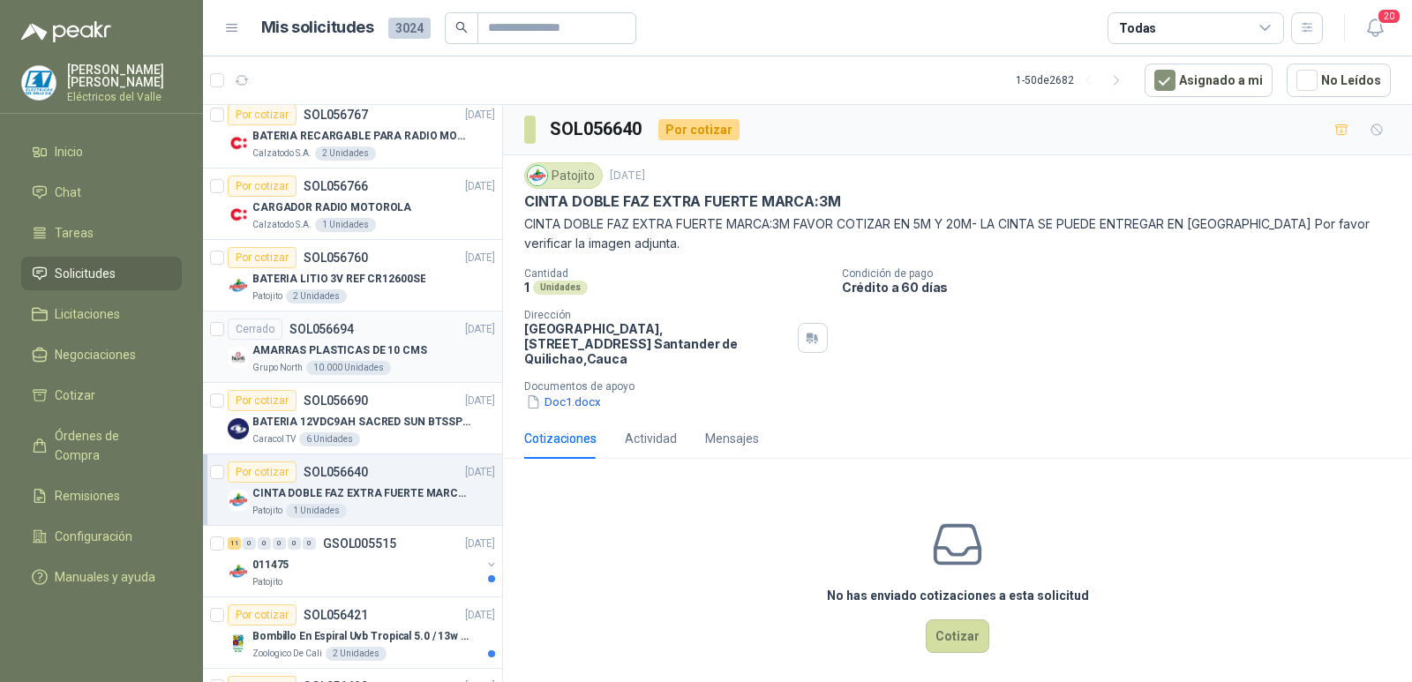
click at [382, 339] on div "Cerrado SOL056694 [DATE]" at bounding box center [361, 329] width 267 height 21
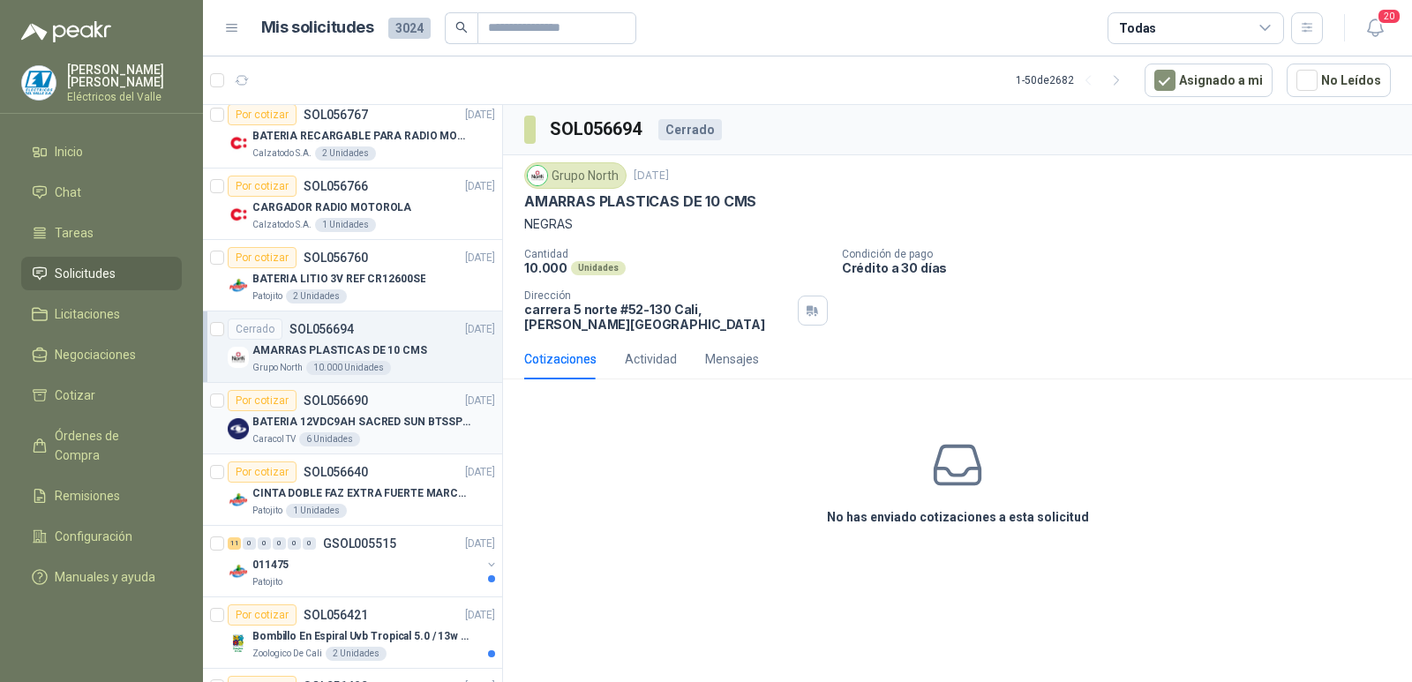
click at [365, 423] on p "BATERIA 12VDC9AH SACRED SUN BTSSP12-9HR" at bounding box center [362, 422] width 220 height 17
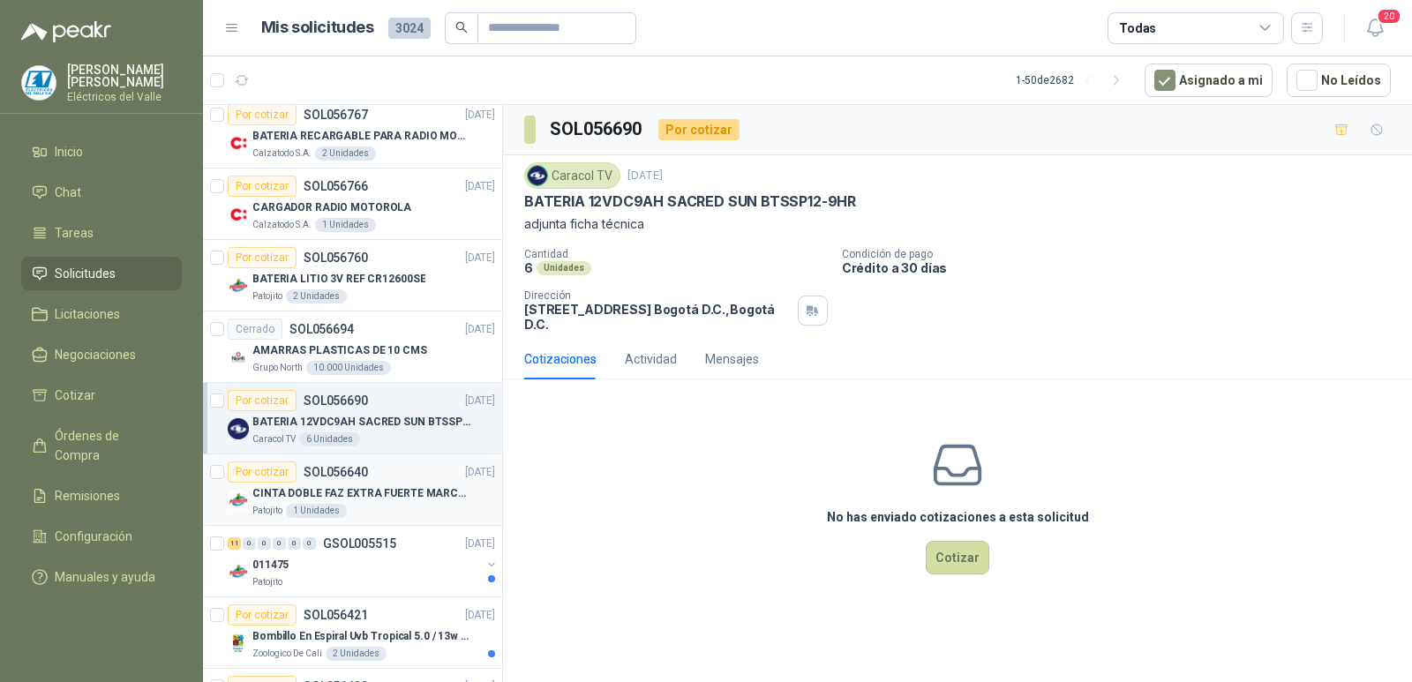
click at [386, 489] on p "CINTA DOBLE FAZ EXTRA FUERTE MARCA:3M" at bounding box center [362, 494] width 220 height 17
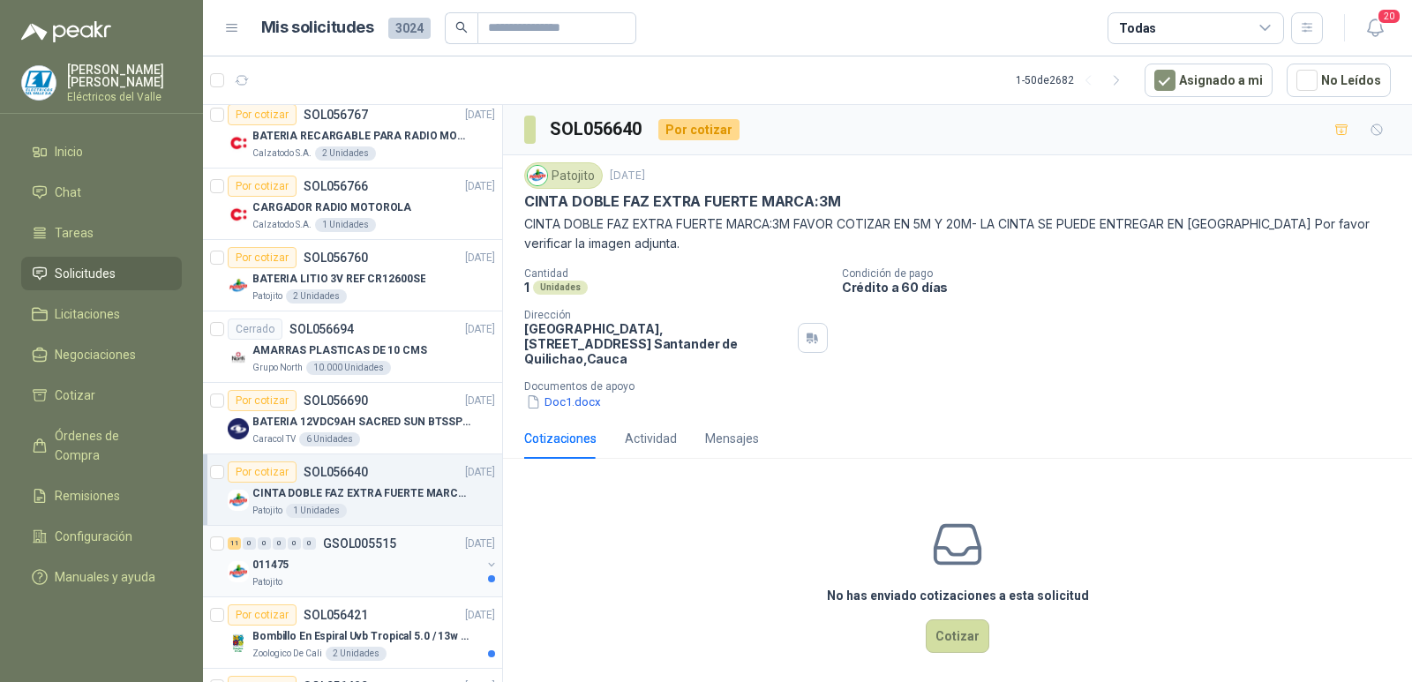
click at [390, 545] on p "GSOL005515" at bounding box center [359, 544] width 73 height 12
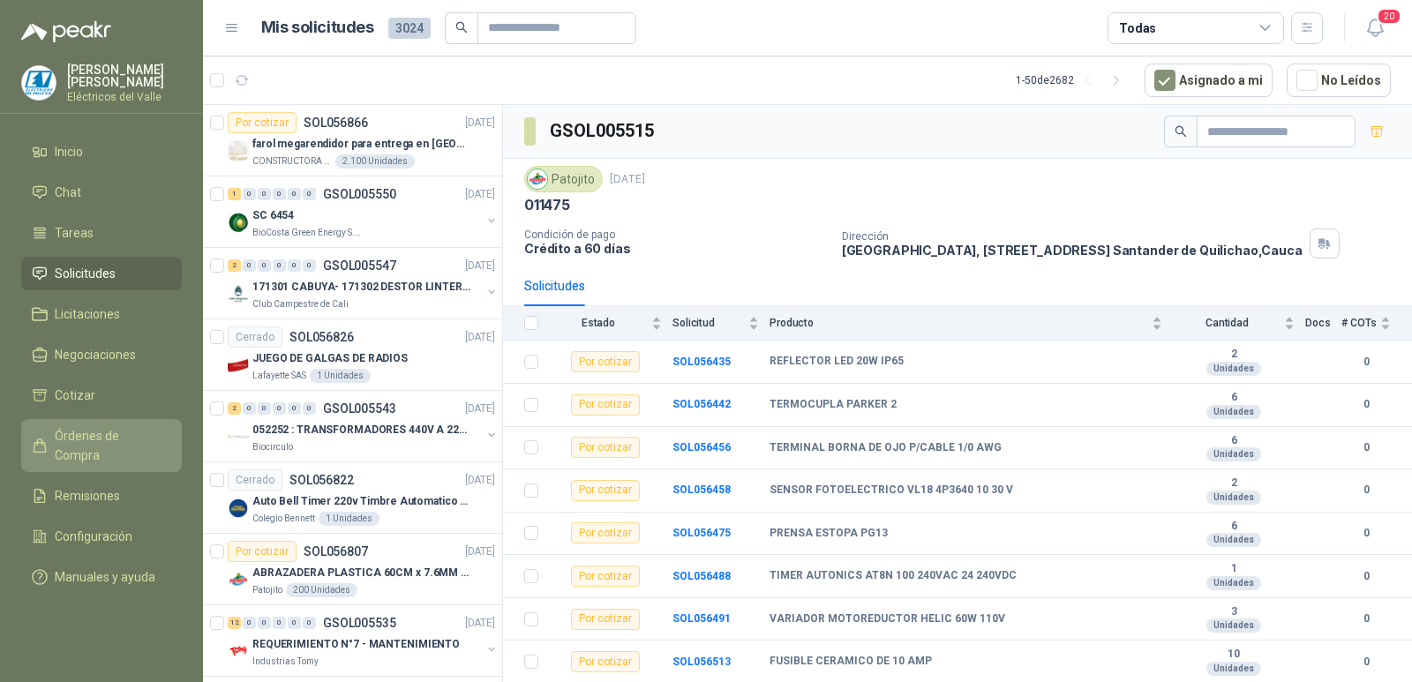
click at [124, 432] on span "Órdenes de Compra" at bounding box center [110, 445] width 110 height 39
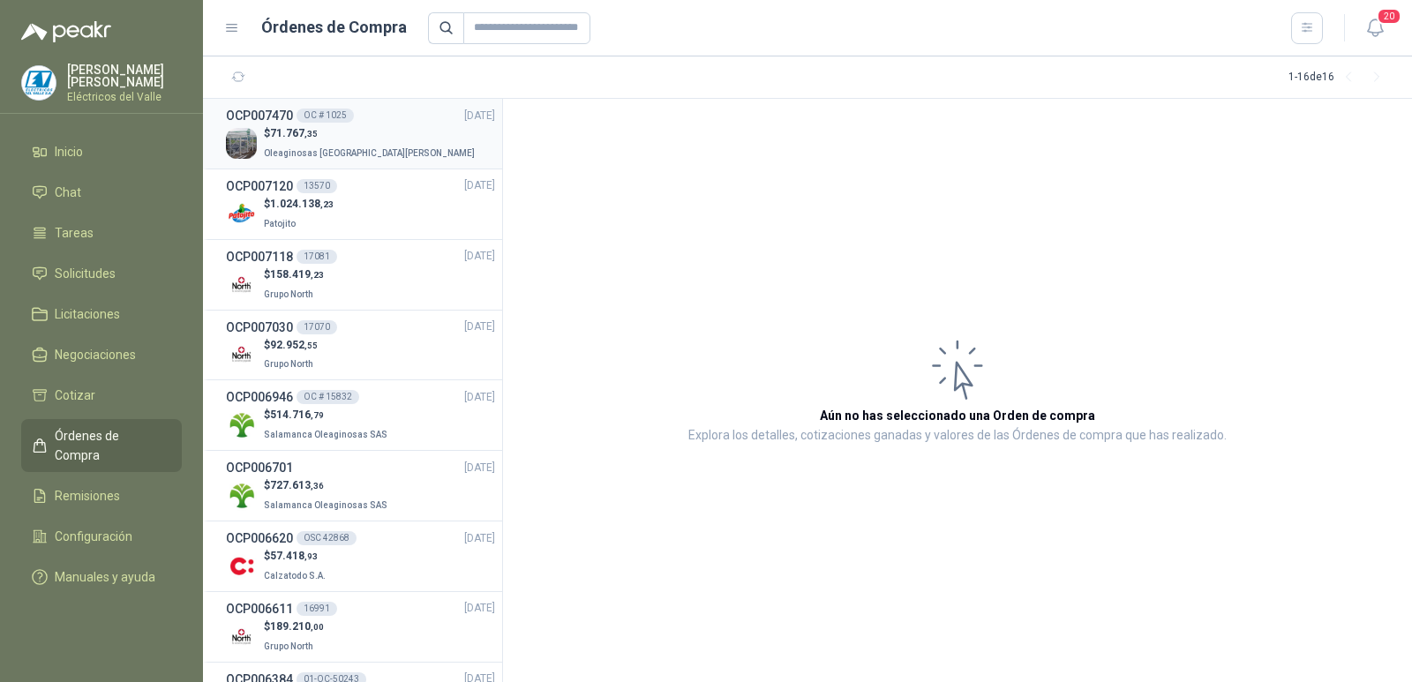
click at [338, 149] on span "Oleaginosas [GEOGRAPHIC_DATA][PERSON_NAME]" at bounding box center [369, 153] width 211 height 10
